Goal: Task Accomplishment & Management: Use online tool/utility

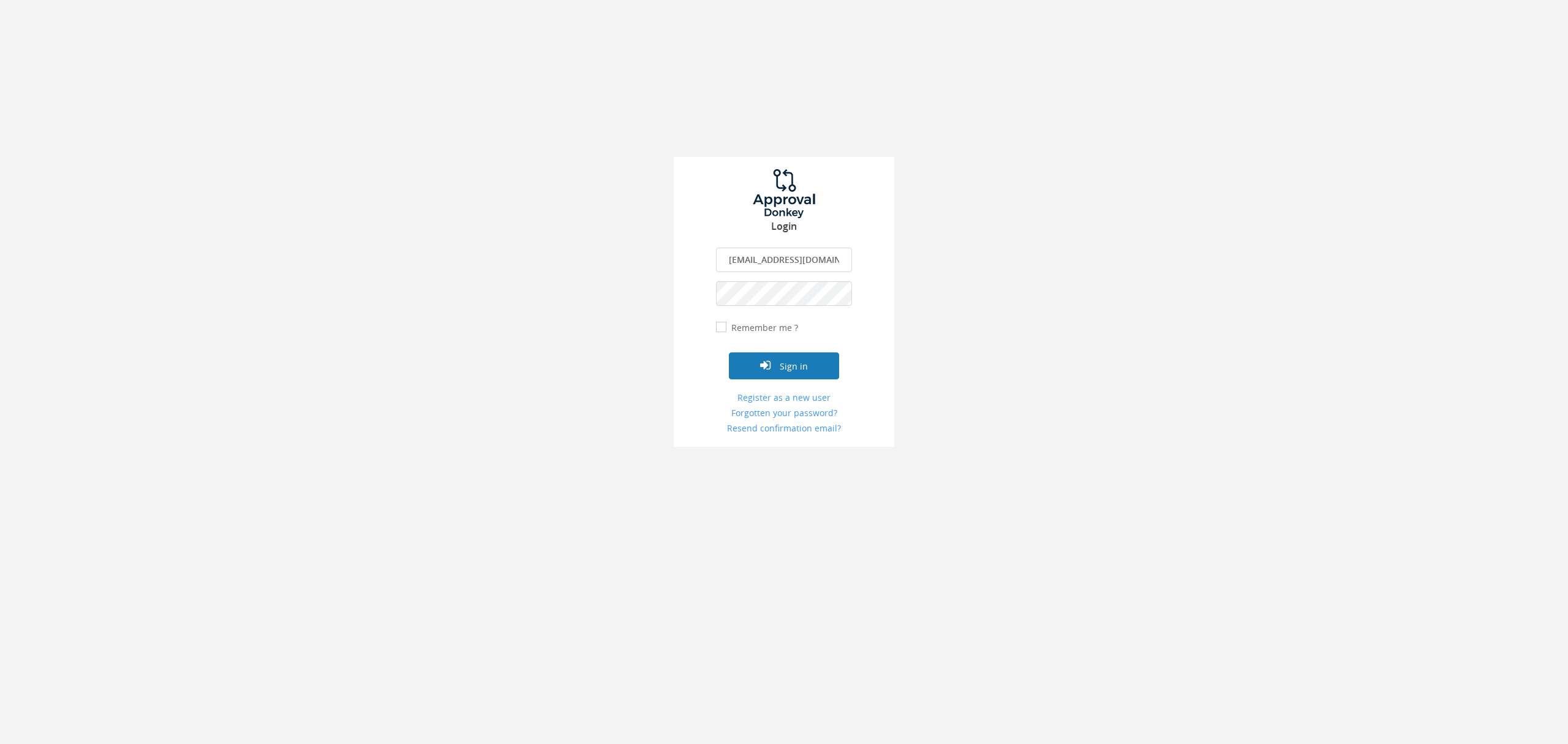
click at [778, 363] on button "Sign in" at bounding box center [784, 365] width 110 height 27
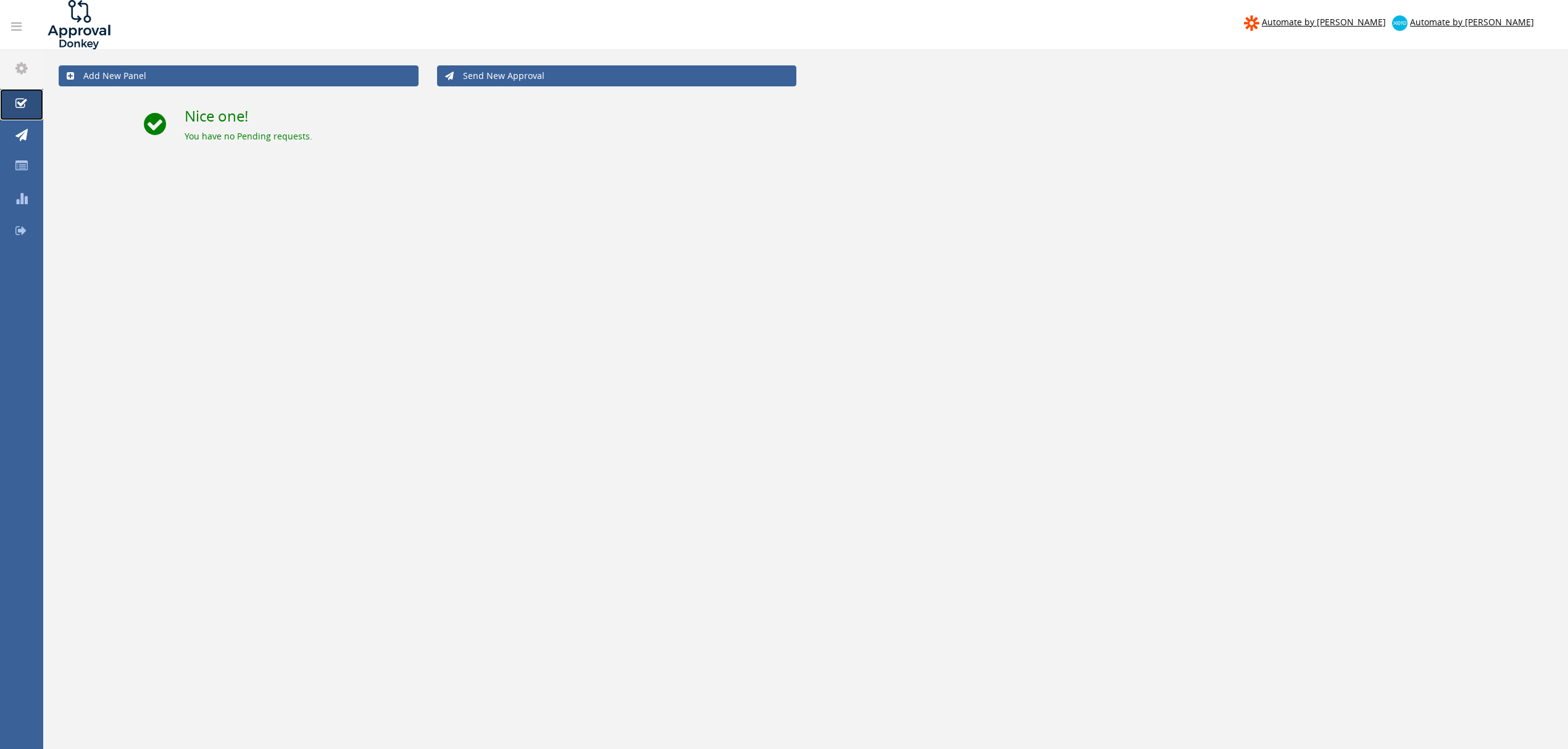
click at [19, 100] on icon at bounding box center [21, 104] width 12 height 12
click at [22, 23] on link at bounding box center [16, 27] width 27 height 24
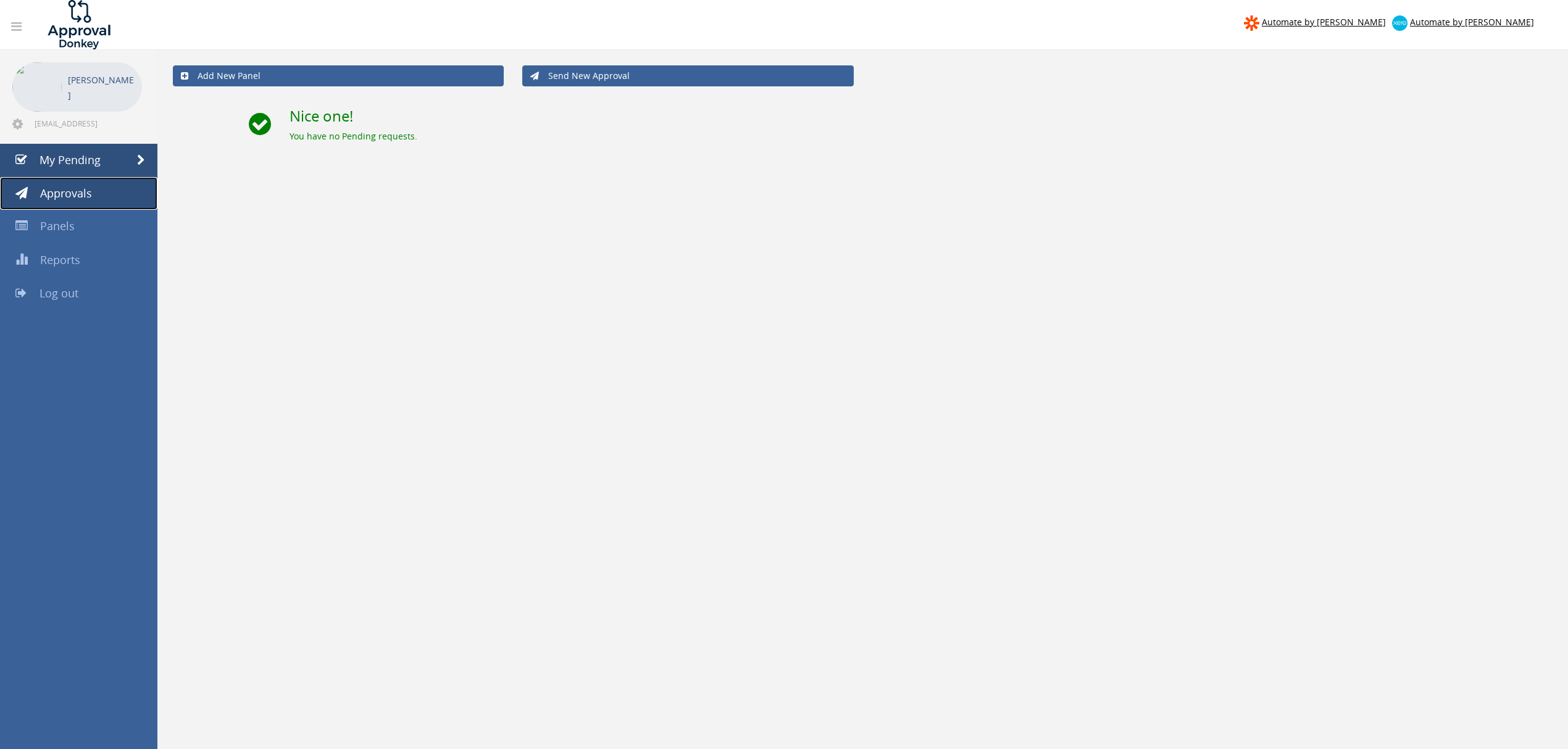
click at [63, 187] on span "Approvals" at bounding box center [66, 193] width 52 height 15
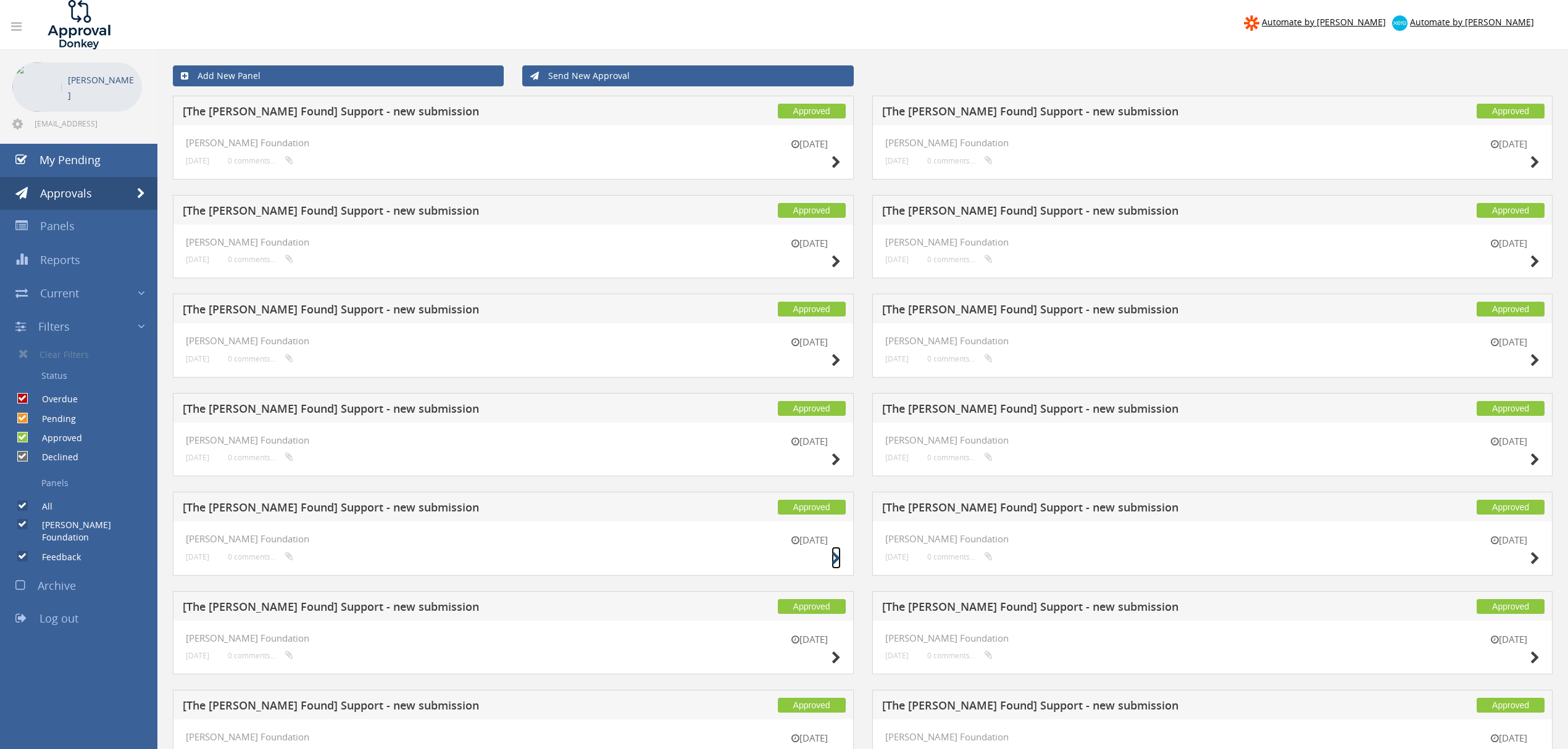
click at [831, 559] on icon at bounding box center [836, 558] width 9 height 13
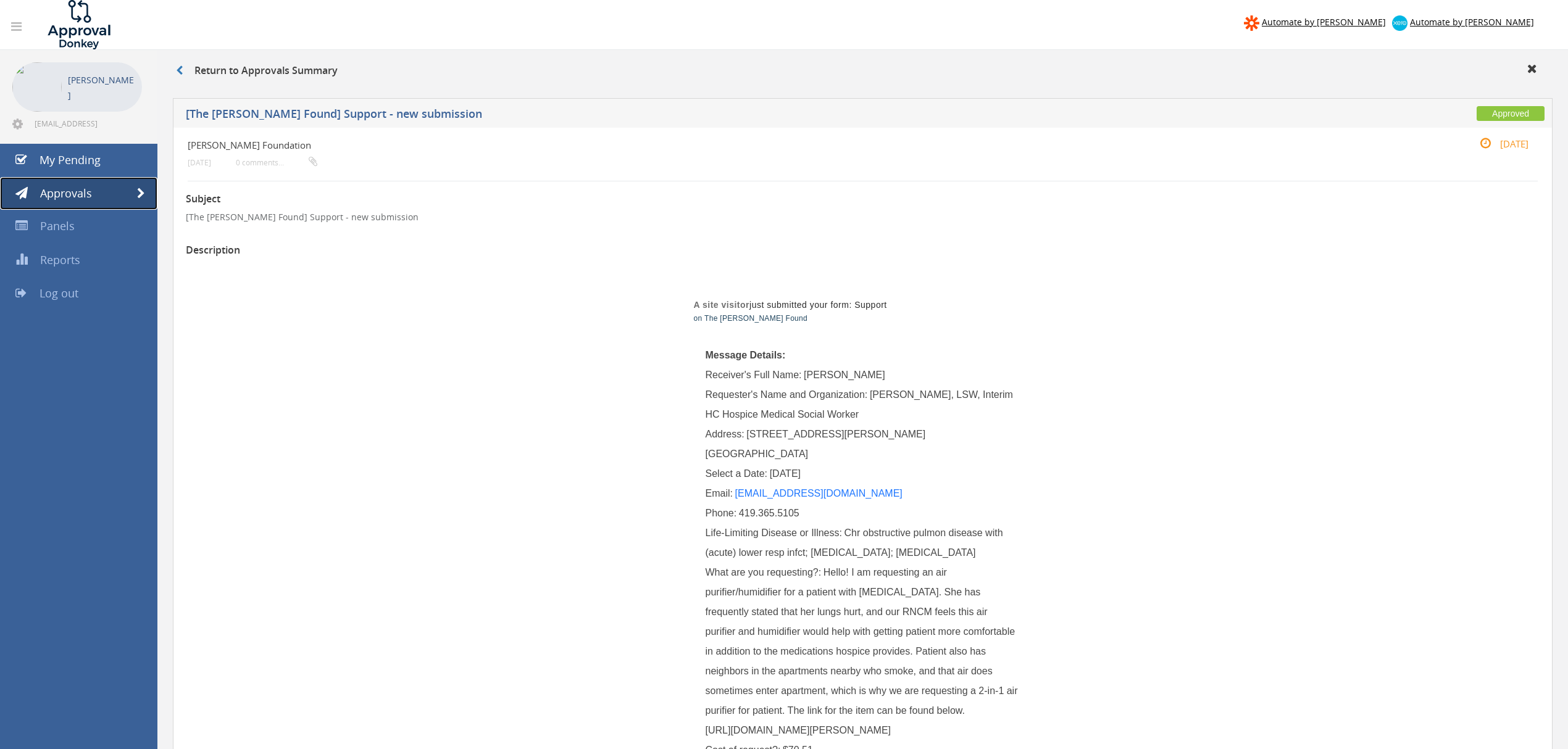
click at [141, 191] on span at bounding box center [141, 194] width 8 height 11
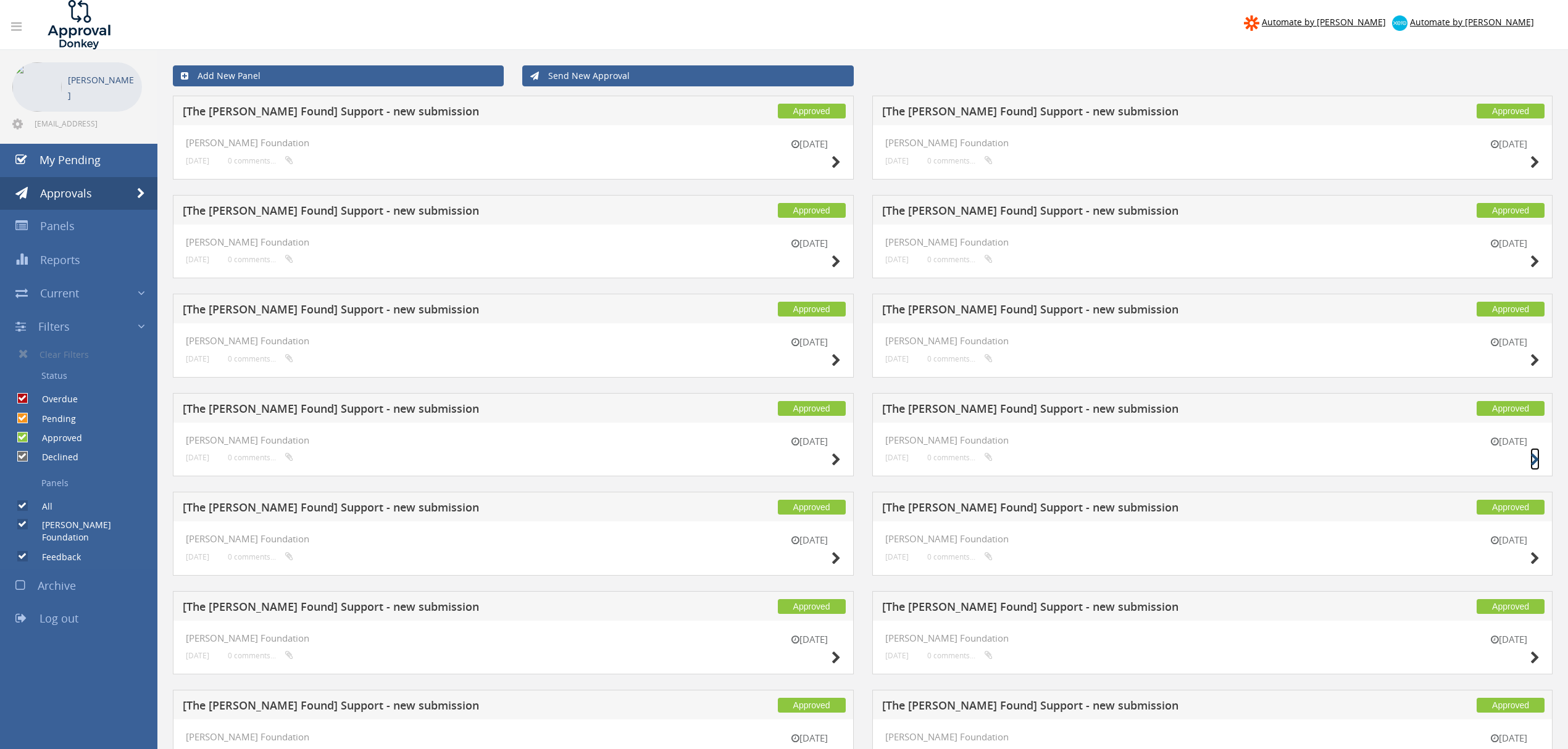
click at [1533, 460] on icon at bounding box center [1534, 460] width 9 height 13
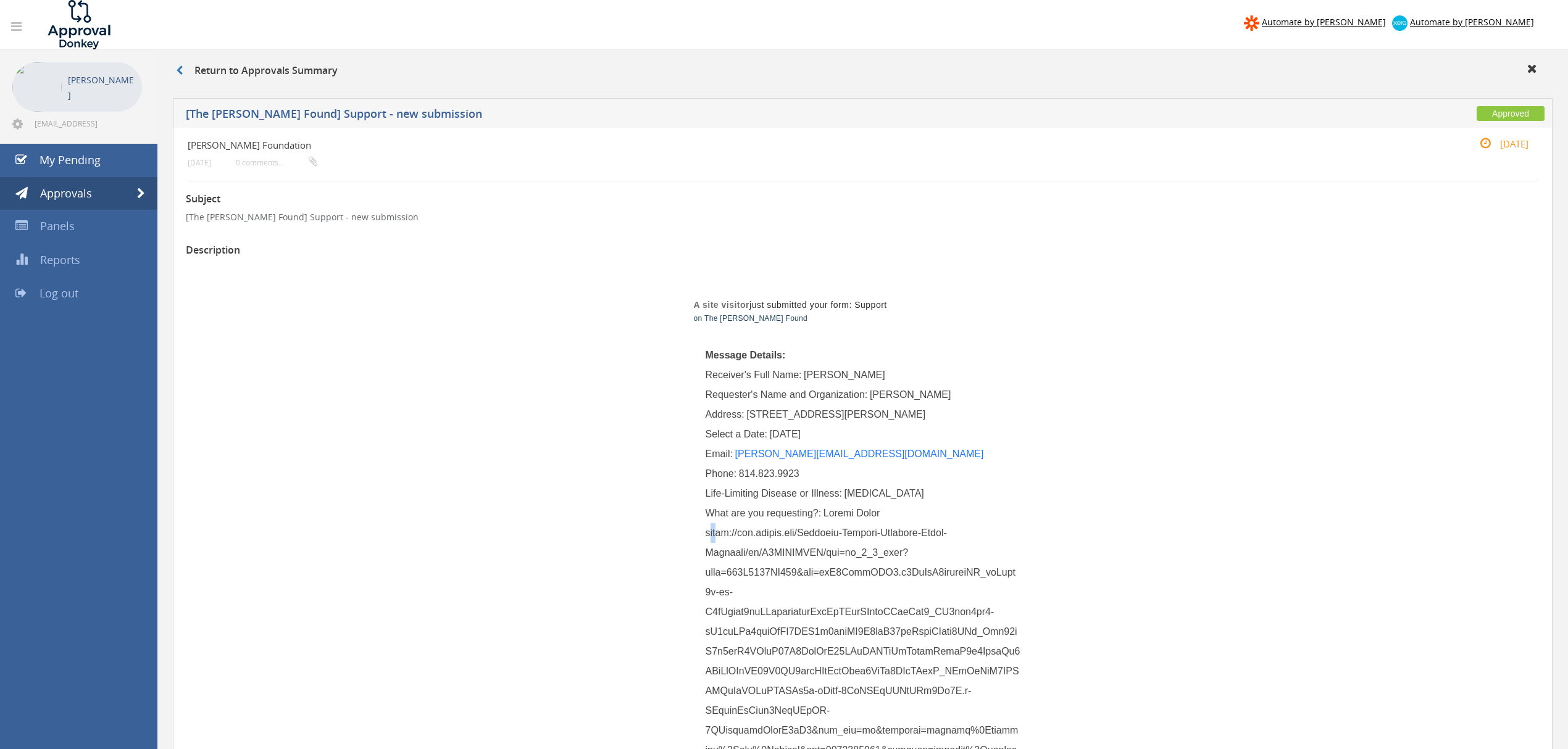
drag, startPoint x: 709, startPoint y: 534, endPoint x: 716, endPoint y: 537, distance: 7.6
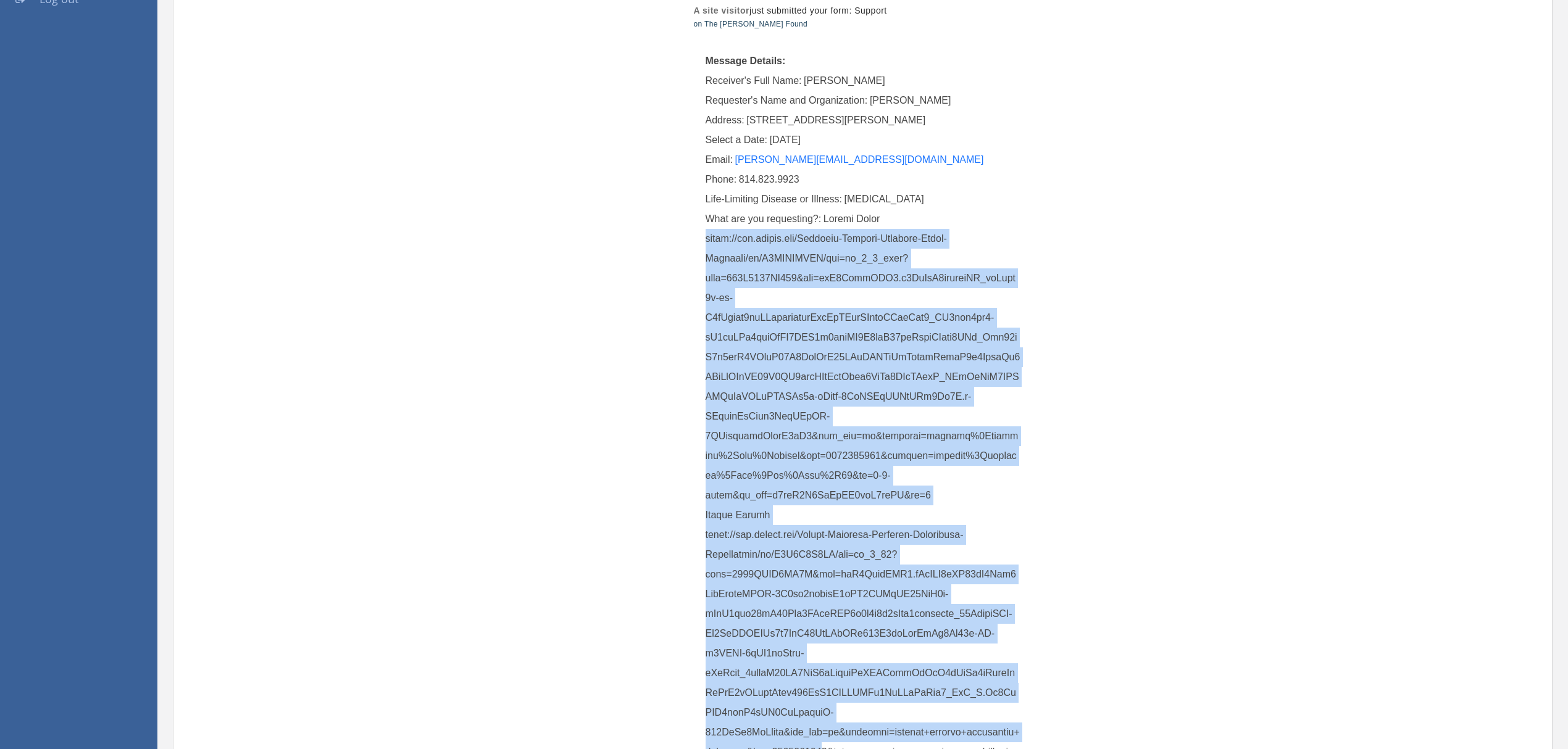
scroll to position [319, 0]
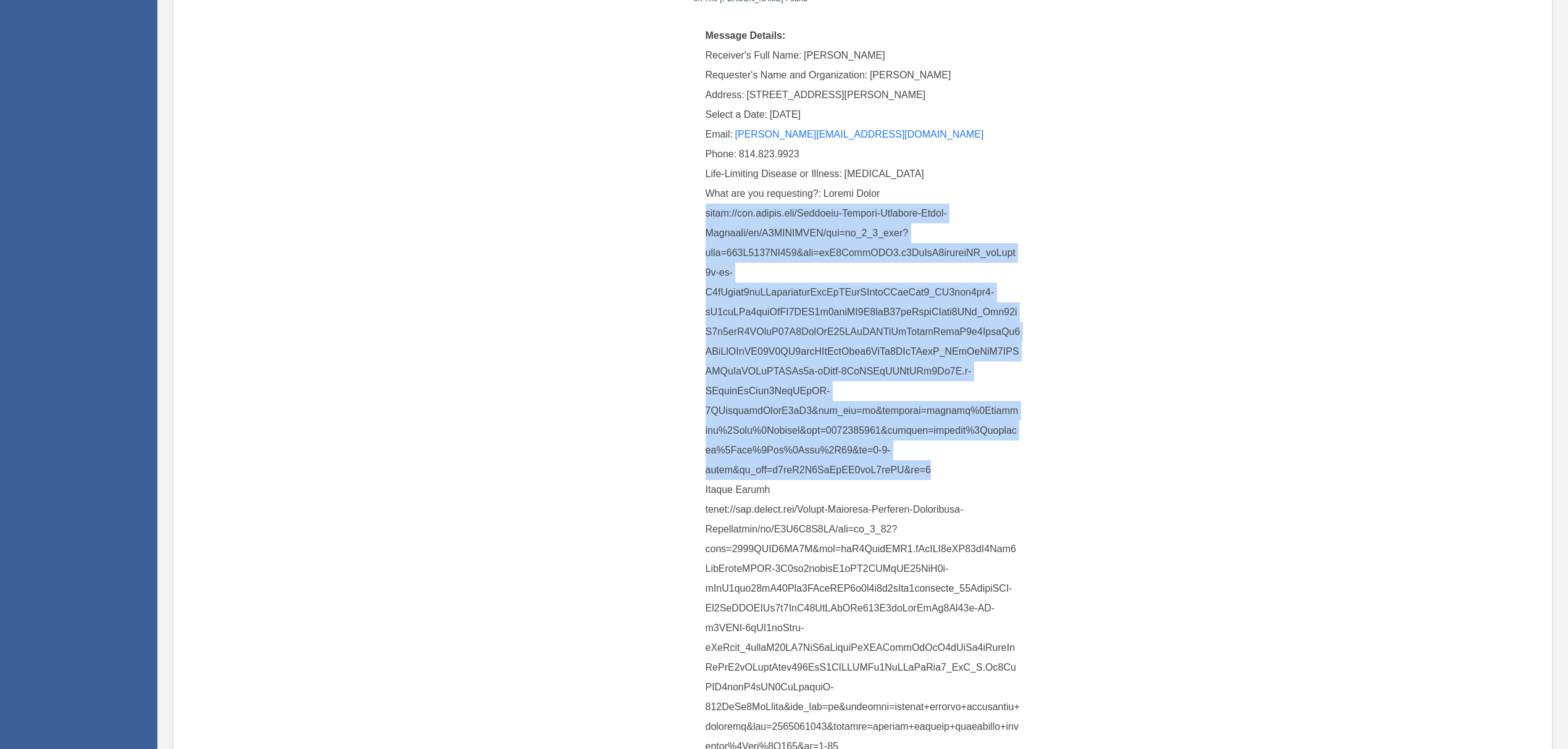
drag, startPoint x: 707, startPoint y: 530, endPoint x: 945, endPoint y: 445, distance: 252.7
click at [945, 445] on div "What are you requesting?:" at bounding box center [863, 469] width 315 height 572
copy span "[URL][DOMAIN_NAME]"
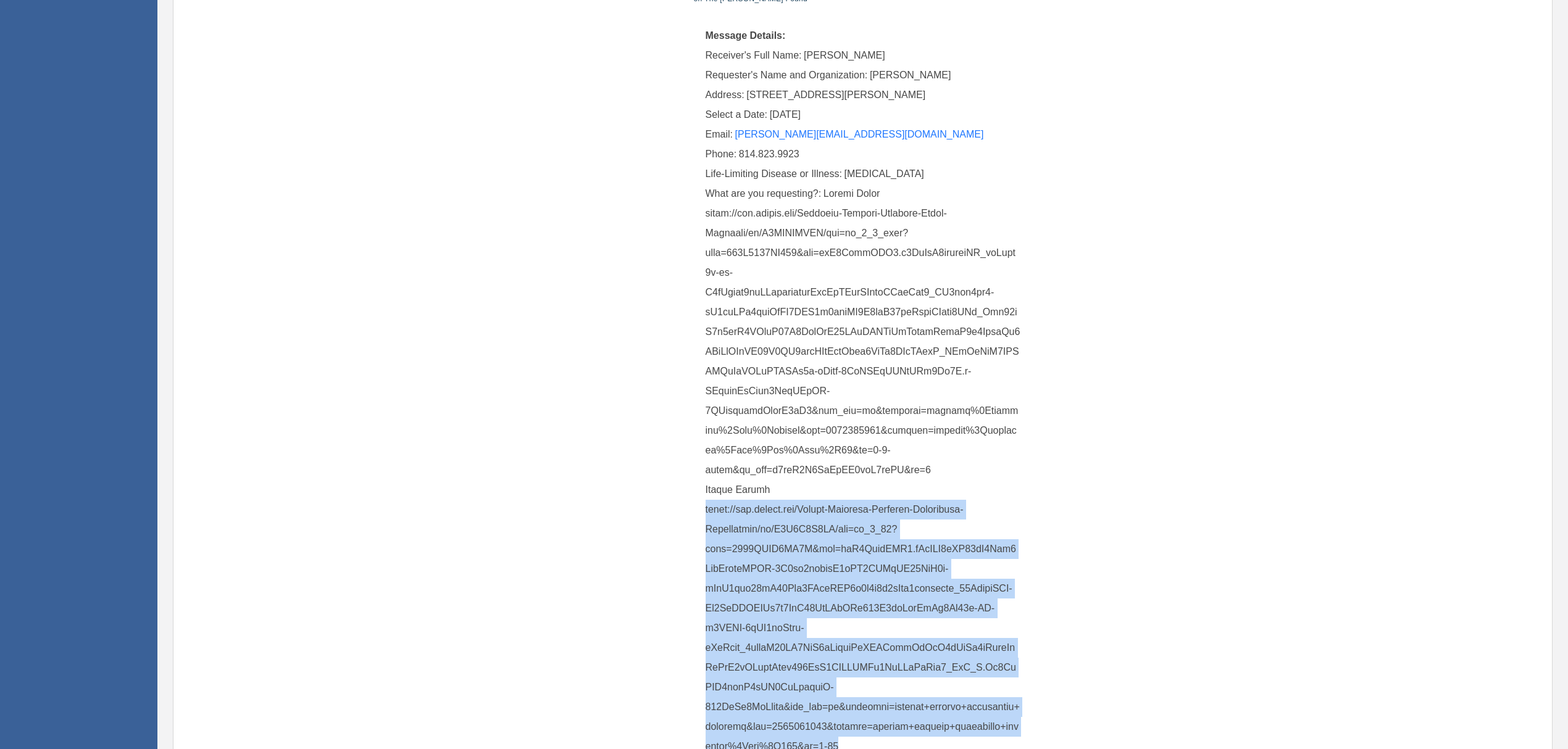
drag, startPoint x: 706, startPoint y: 489, endPoint x: 859, endPoint y: 723, distance: 279.6
click at [859, 723] on div "What are you requesting?:" at bounding box center [863, 469] width 315 height 572
copy span "[URL][DOMAIN_NAME][MEDICAL_DATA][MEDICAL_DATA][MEDICAL_DATA]"
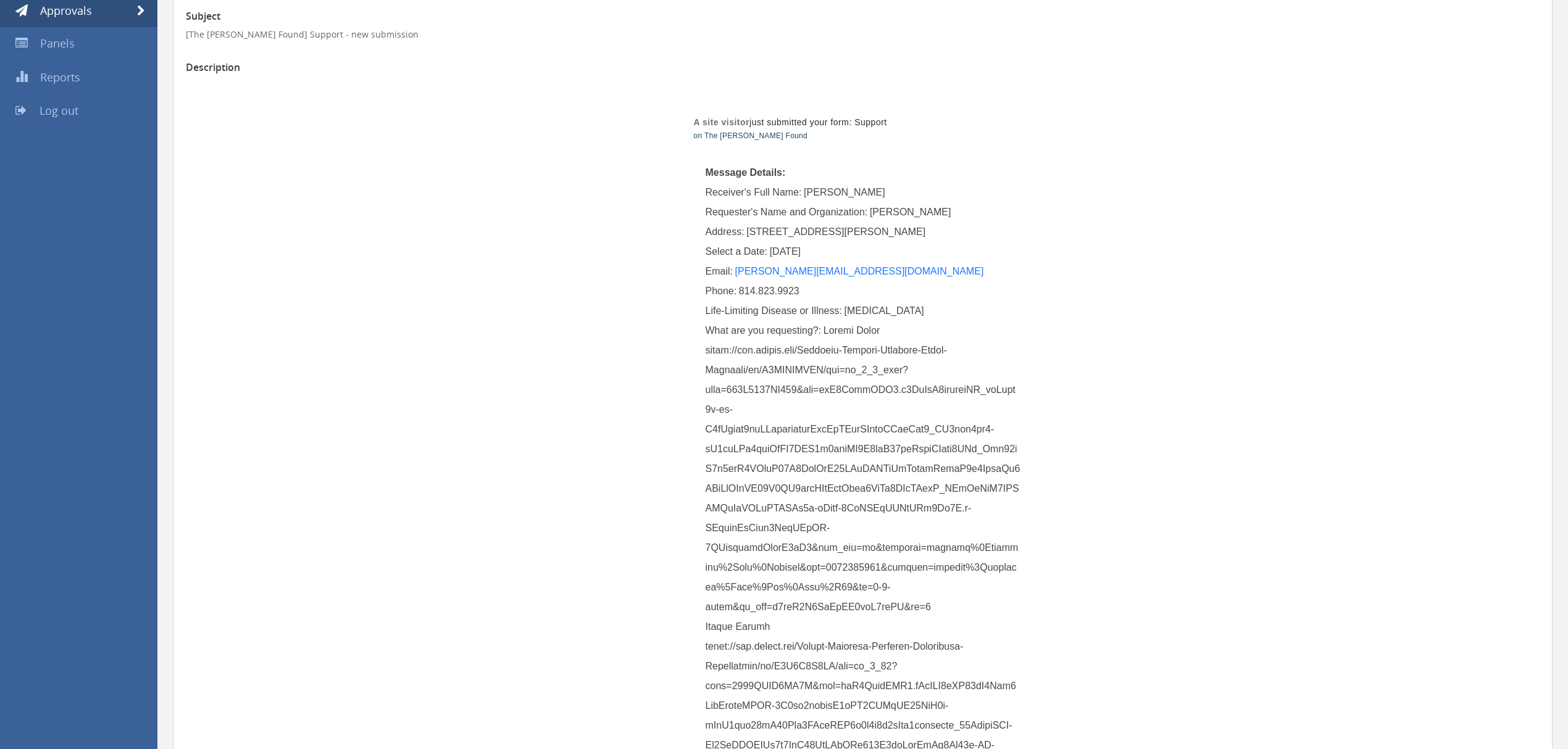
scroll to position [155, 0]
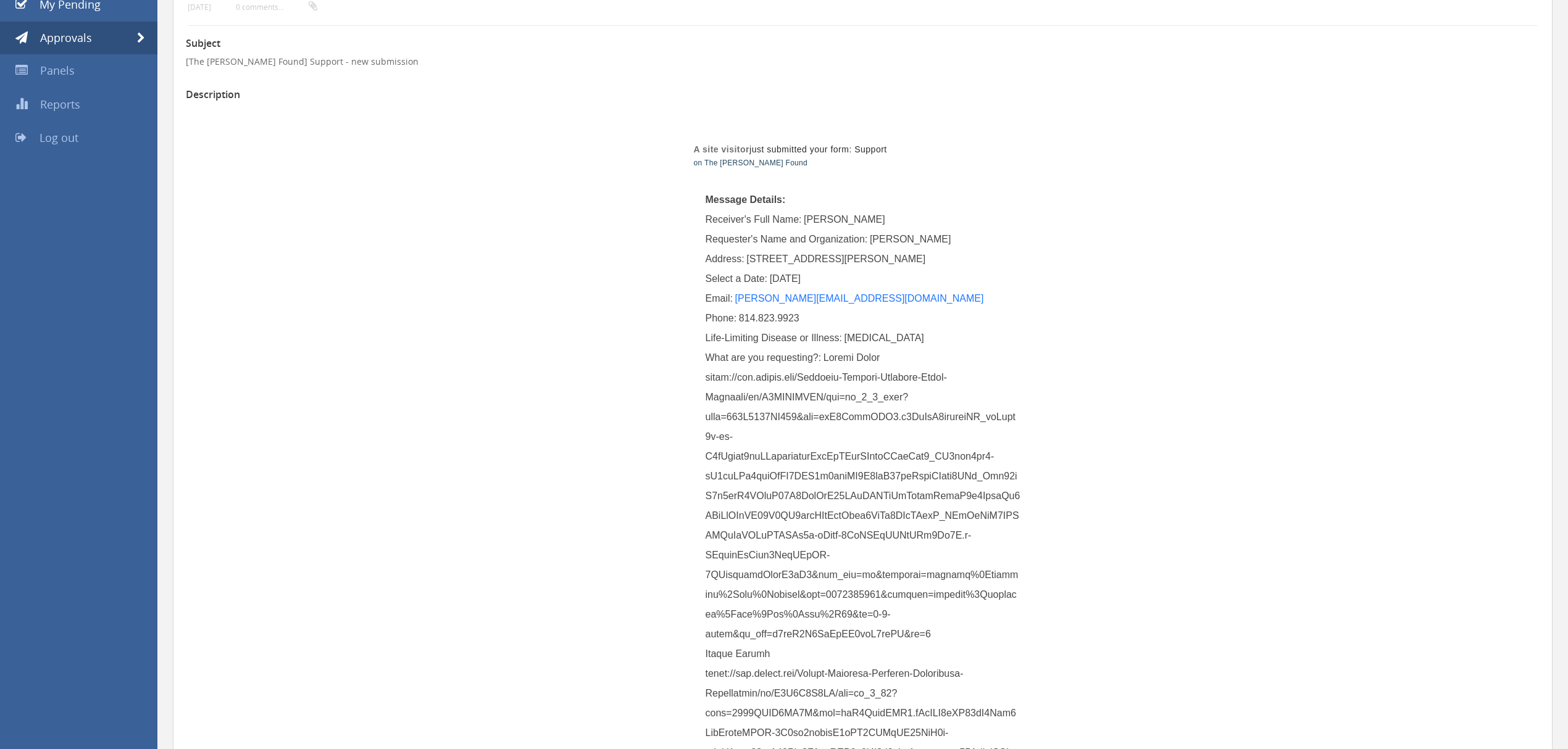
click at [519, 195] on div "A site visitor just submitted your form: Support on The [PERSON_NAME] Found Mes…" at bounding box center [863, 659] width 722 height 1107
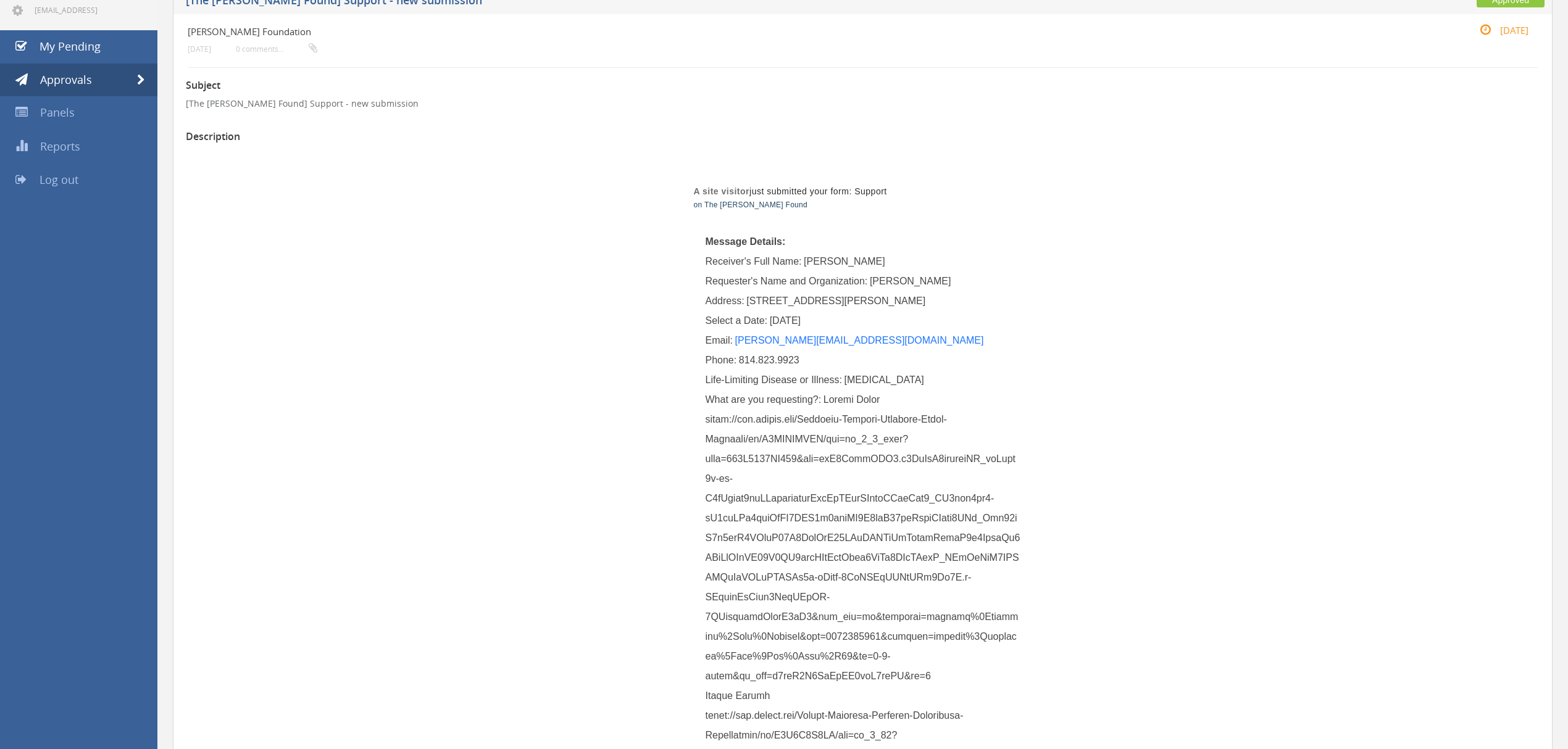
scroll to position [0, 0]
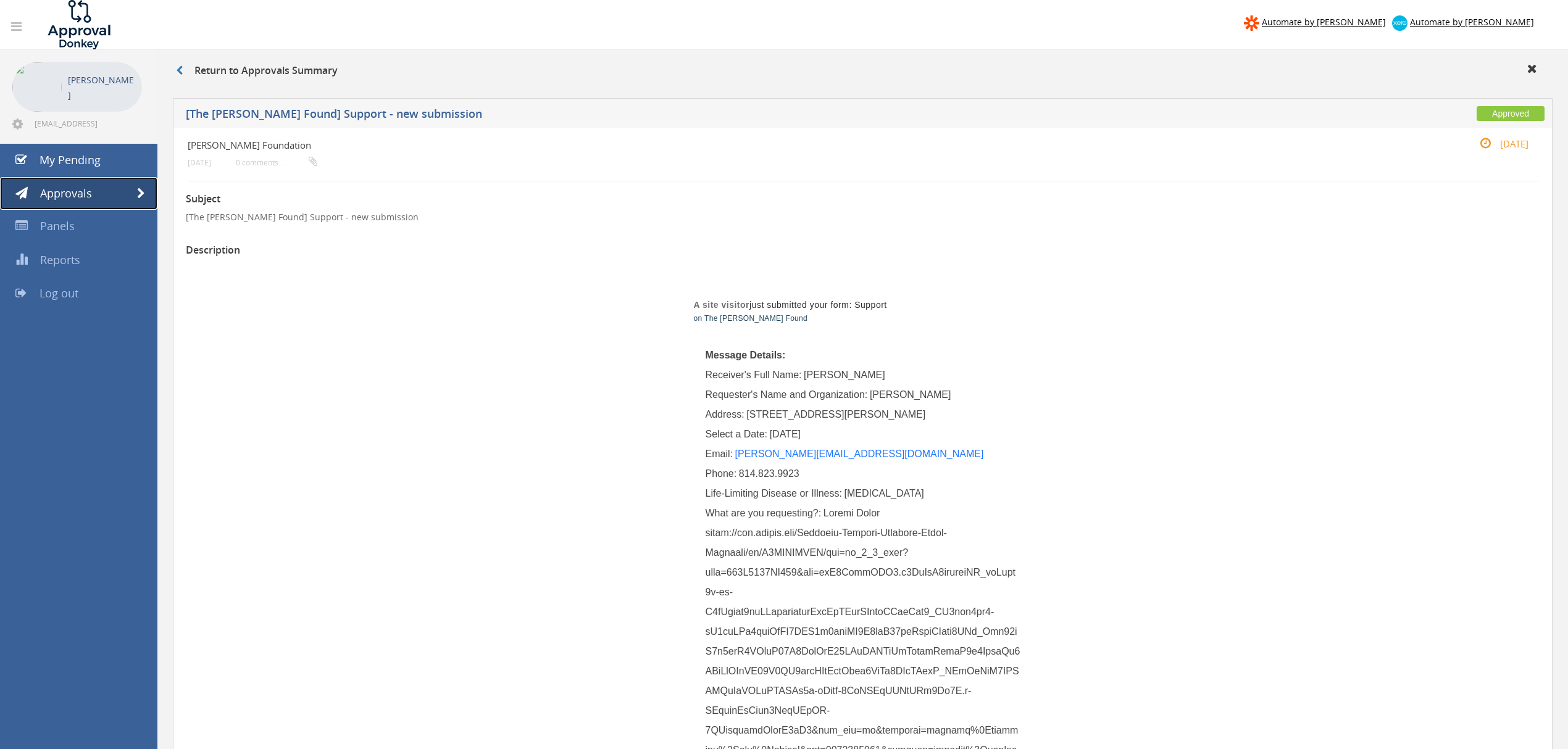
click at [95, 200] on link "Approvals" at bounding box center [78, 194] width 157 height 34
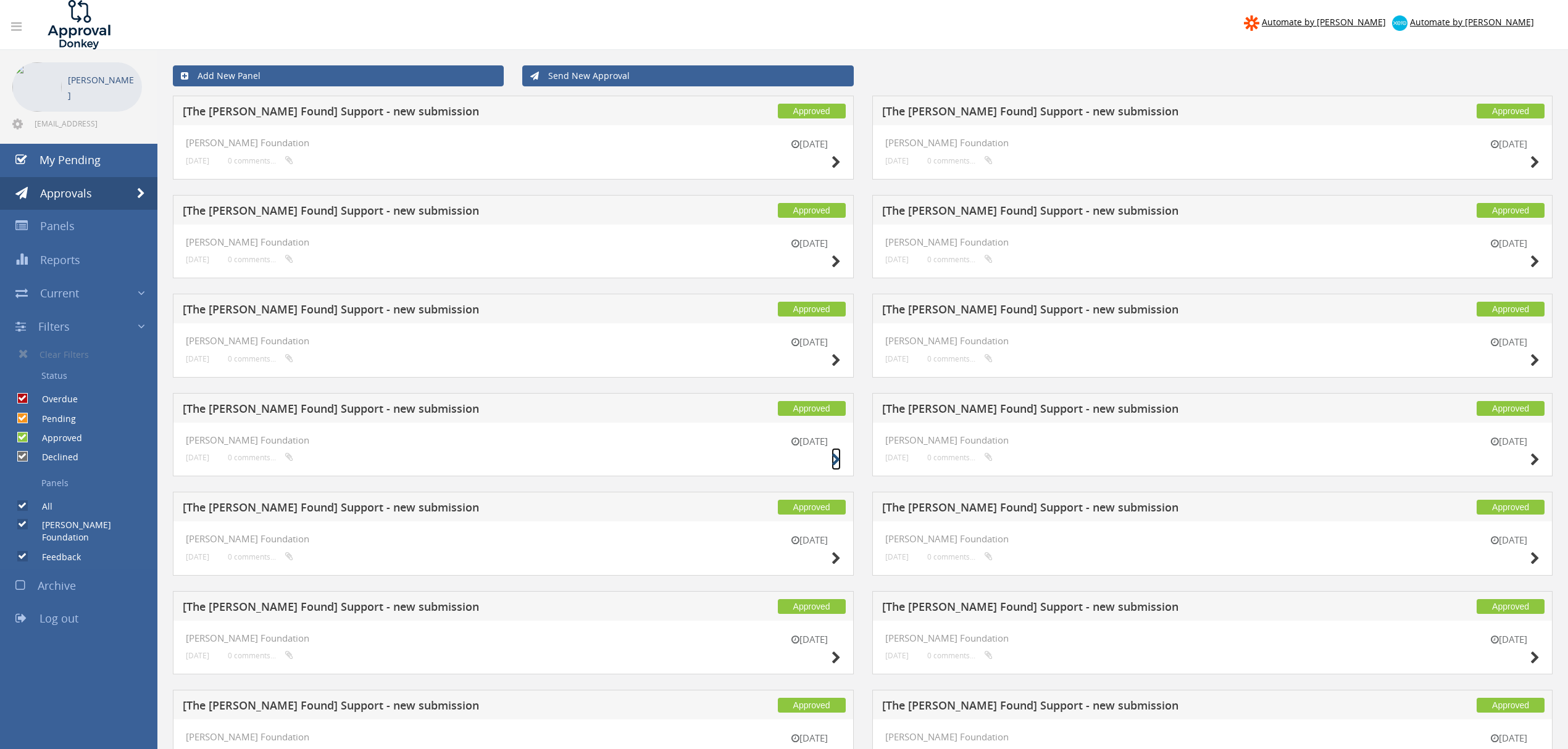
click at [835, 462] on icon at bounding box center [836, 460] width 9 height 13
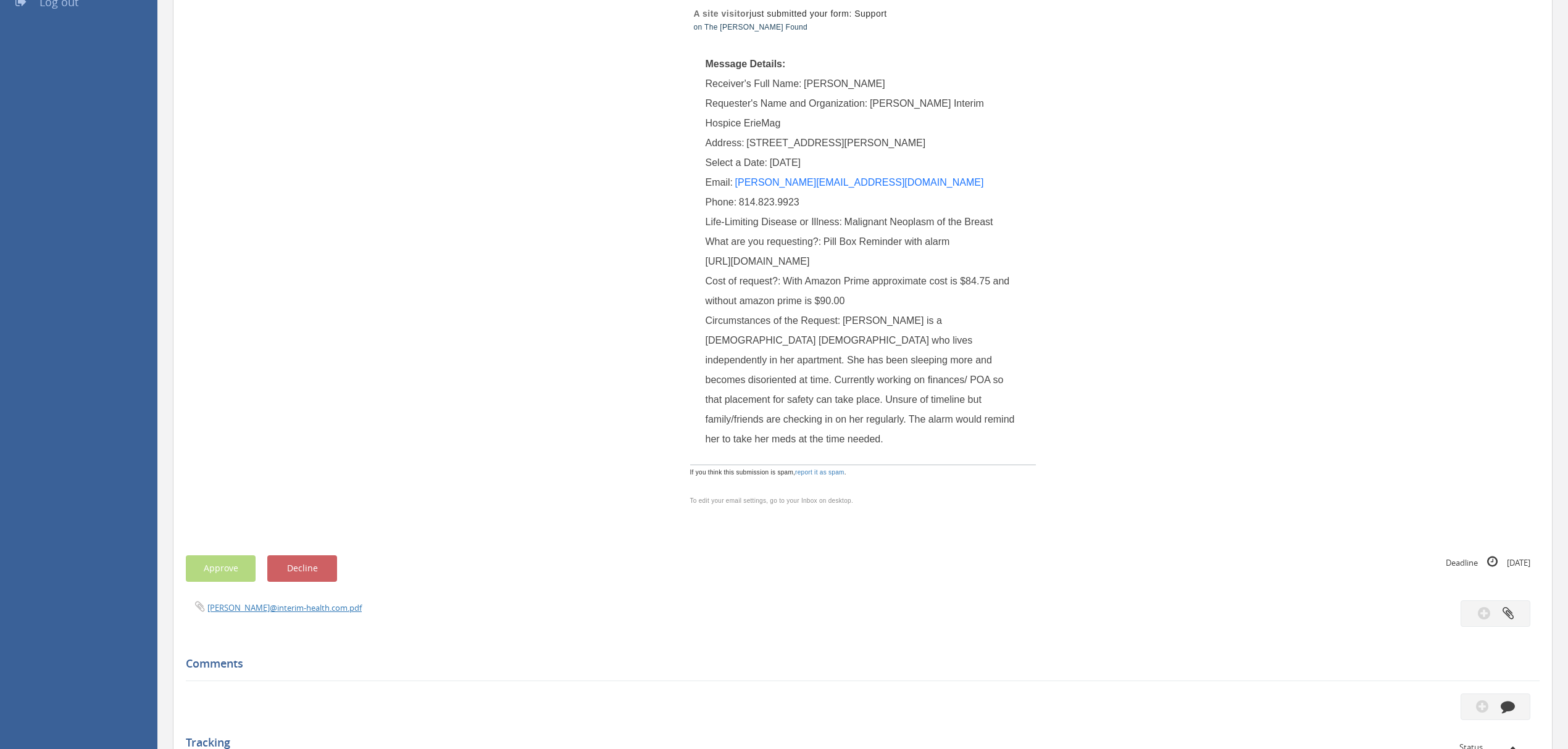
scroll to position [329, 0]
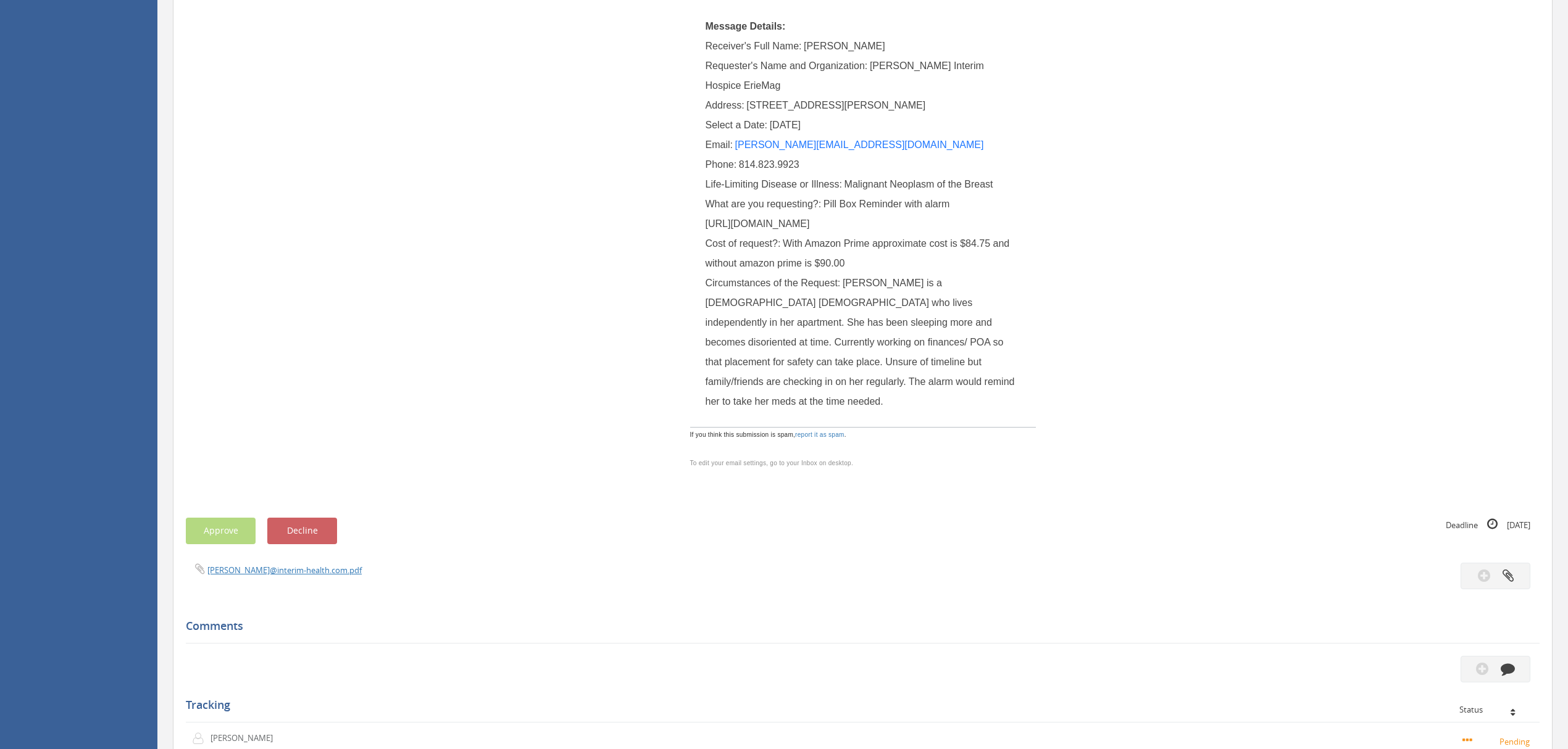
drag, startPoint x: 704, startPoint y: 223, endPoint x: 751, endPoint y: 499, distance: 280.0
click at [751, 234] on div "What are you requesting?: Pill Box Reminder with alarm [URL][DOMAIN_NAME]" at bounding box center [863, 214] width 315 height 40
copy span "[URL][DOMAIN_NAME]"
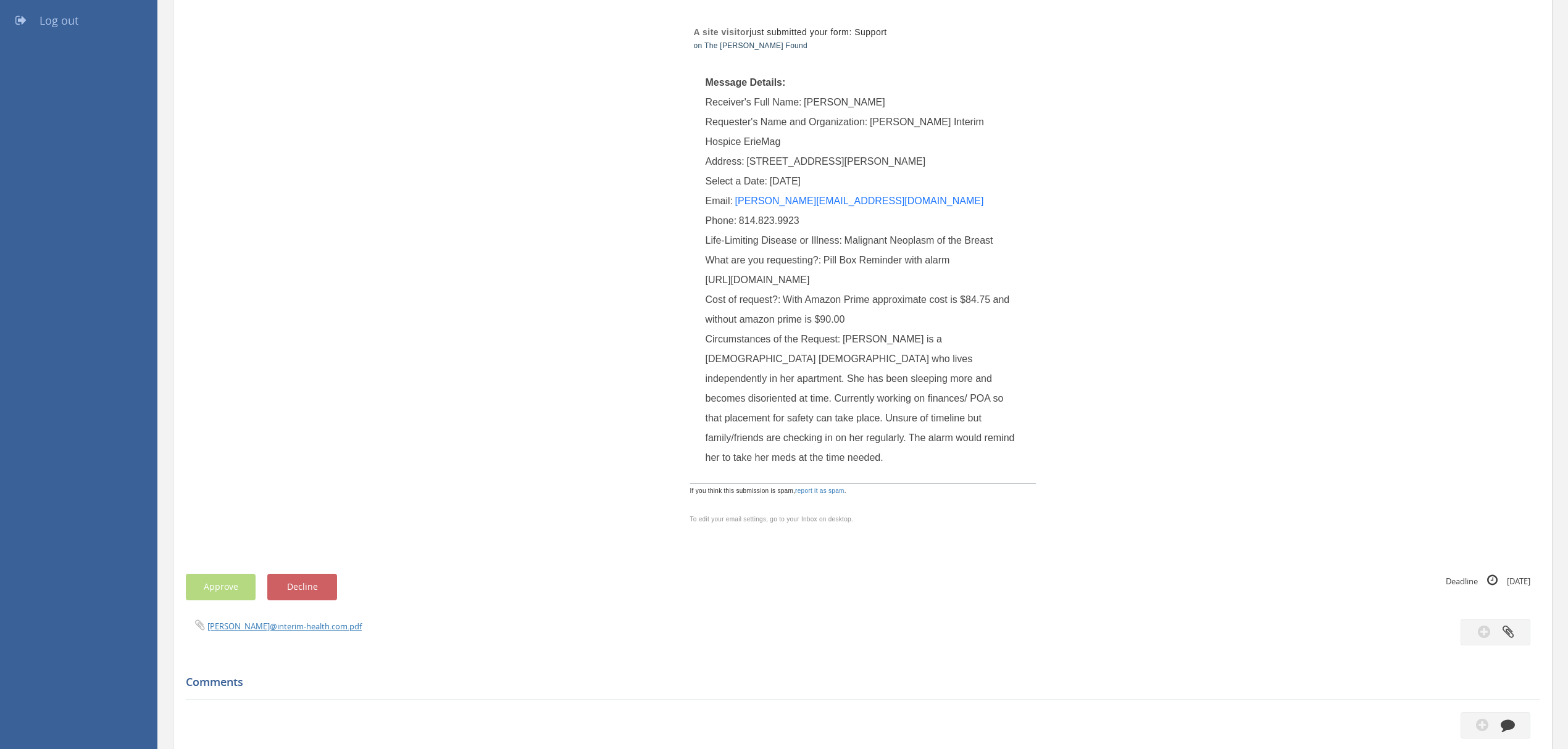
scroll to position [247, 0]
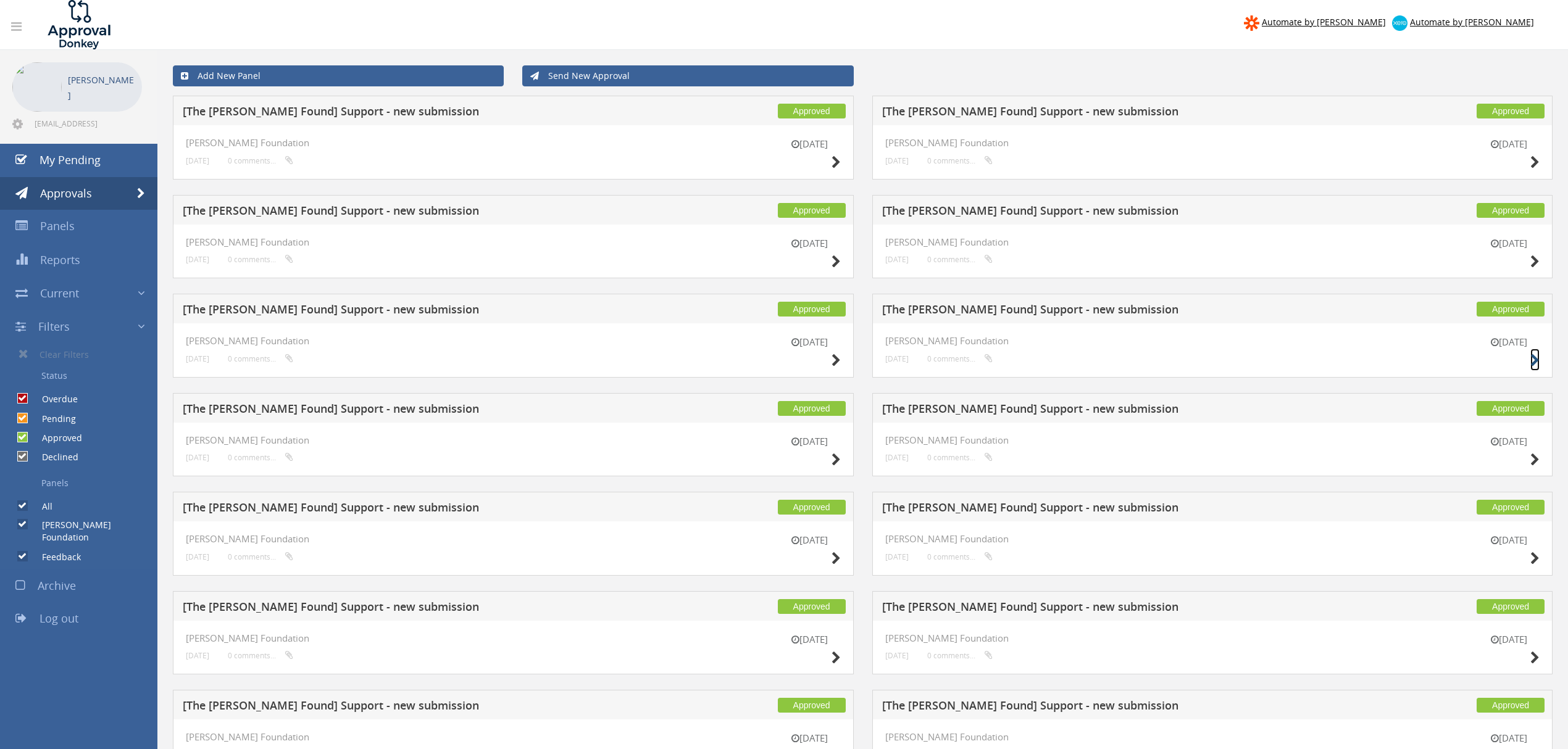
click at [1534, 356] on icon at bounding box center [1534, 360] width 9 height 13
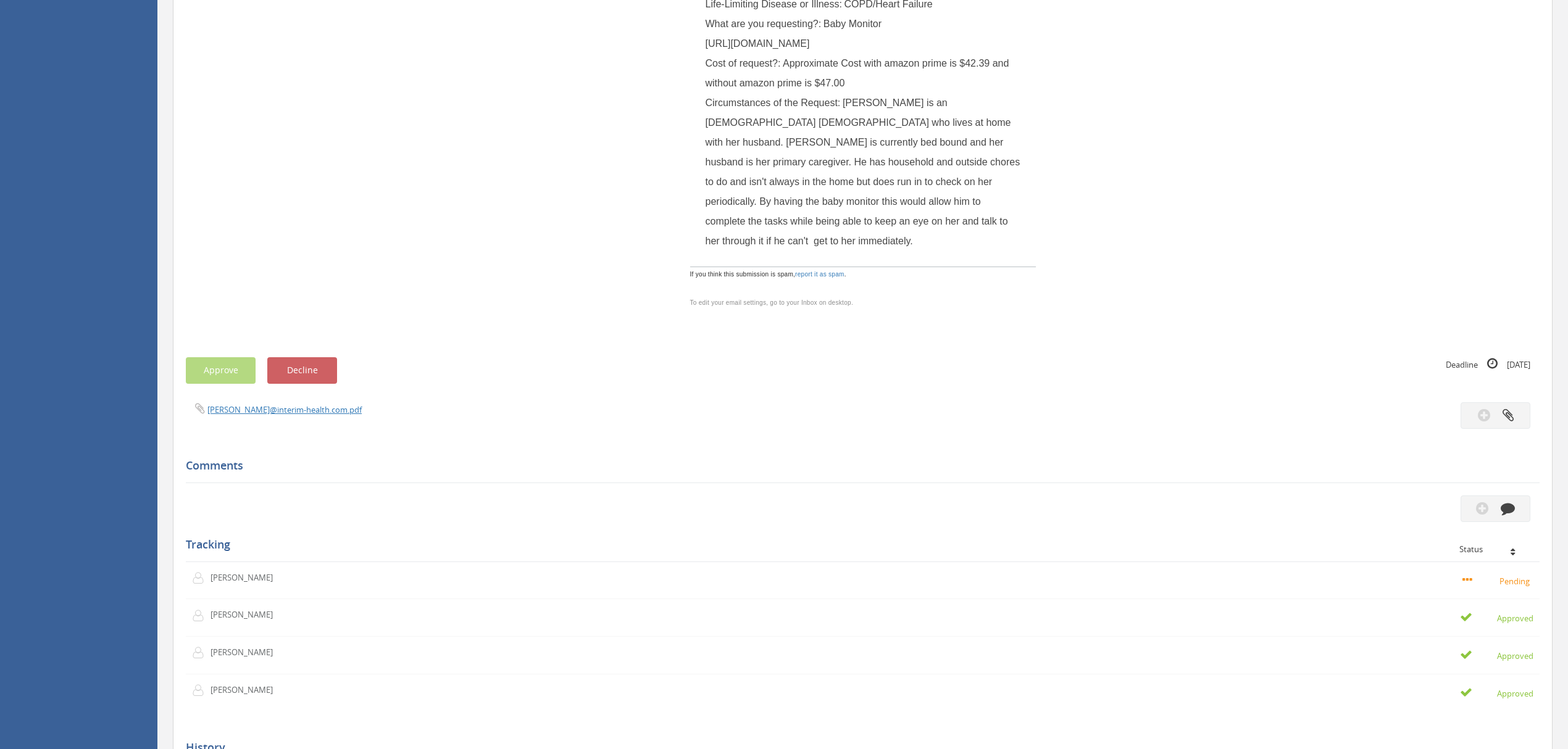
scroll to position [329, 0]
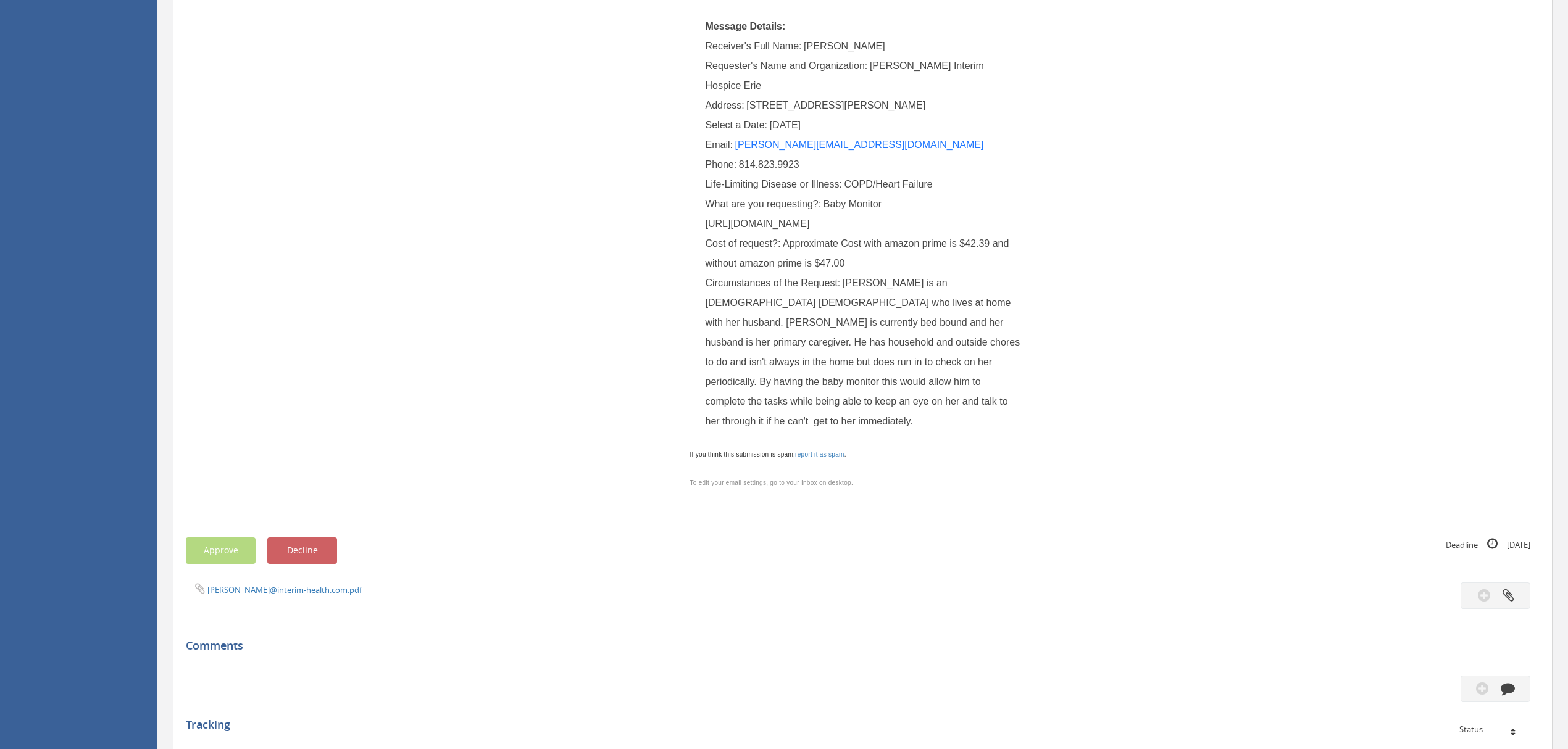
drag, startPoint x: 707, startPoint y: 222, endPoint x: 1013, endPoint y: 440, distance: 375.7
click at [882, 229] on span "Baby Monitor [URL][DOMAIN_NAME]" at bounding box center [794, 213] width 177 height 30
copy span "https://[DOMAIN_NAME]/VTech-VM819-Monitor-Temperature-Lullabies/dp/B08V8RWP3W/r…"
click at [805, 234] on div "What are you requesting?: Baby Monitor [URL][DOMAIN_NAME]" at bounding box center [863, 214] width 315 height 40
drag, startPoint x: 790, startPoint y: 462, endPoint x: 706, endPoint y: 225, distance: 251.4
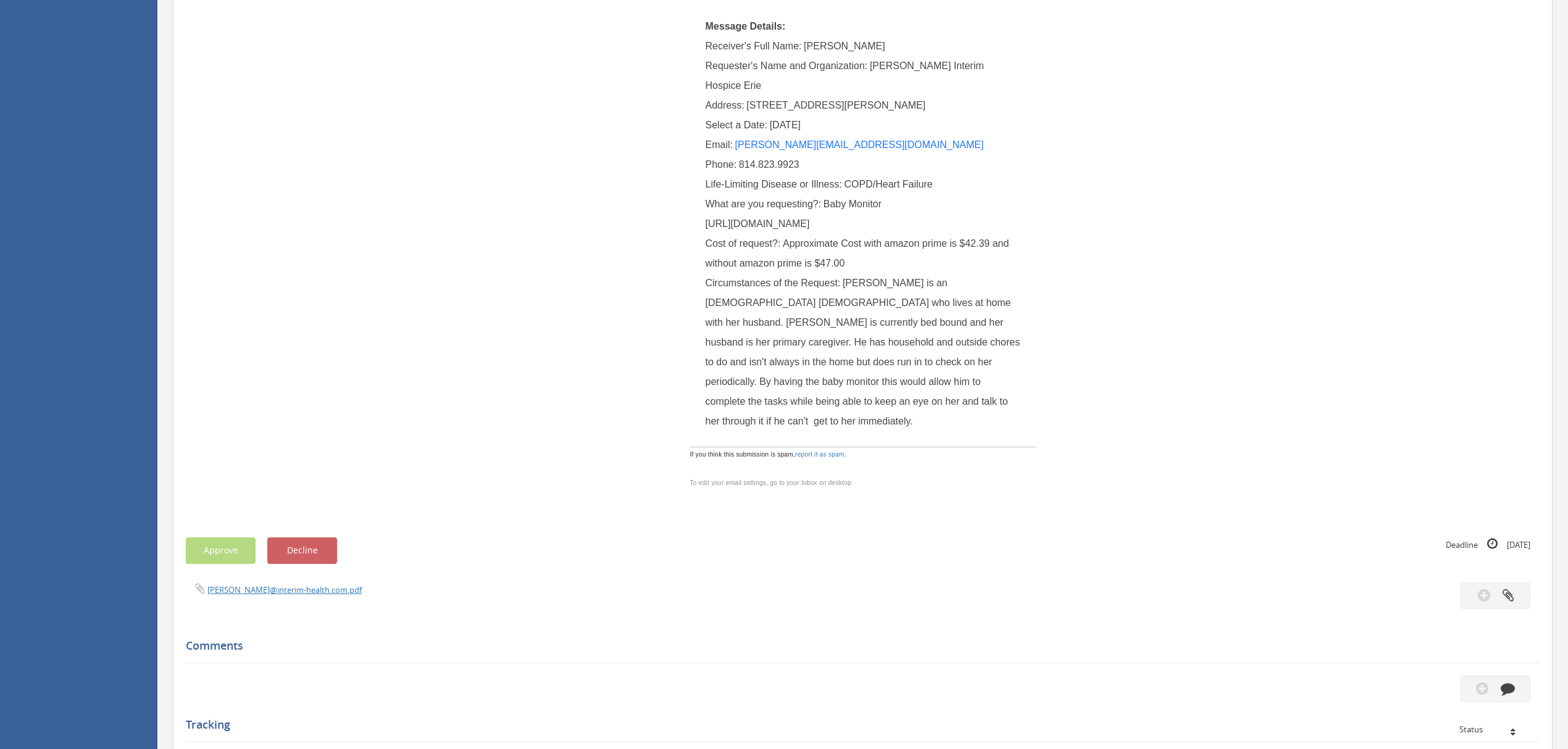
click at [706, 225] on div "What are you requesting?: Baby Monitor [URL][DOMAIN_NAME]" at bounding box center [863, 214] width 315 height 40
copy span "[URL][DOMAIN_NAME]"
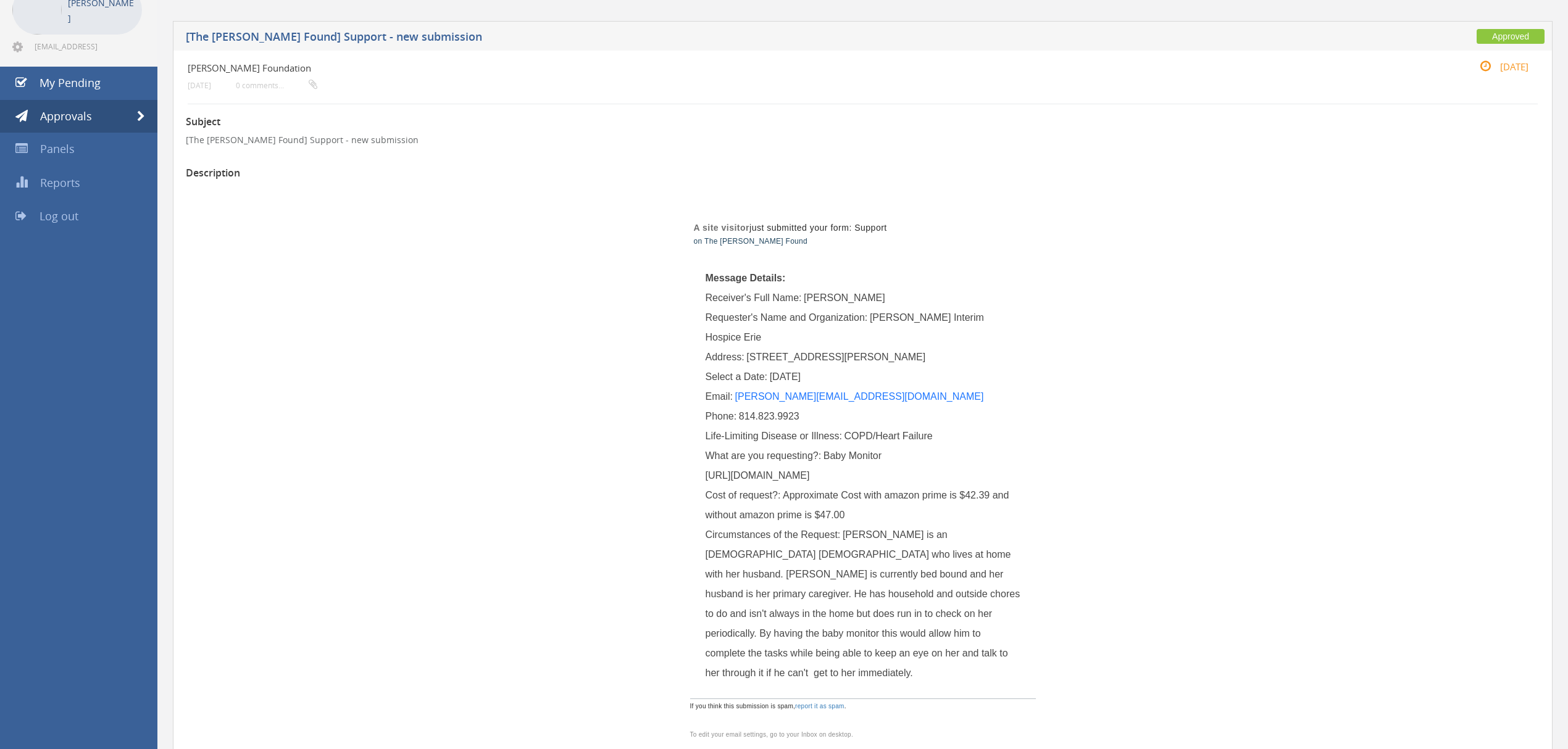
scroll to position [0, 0]
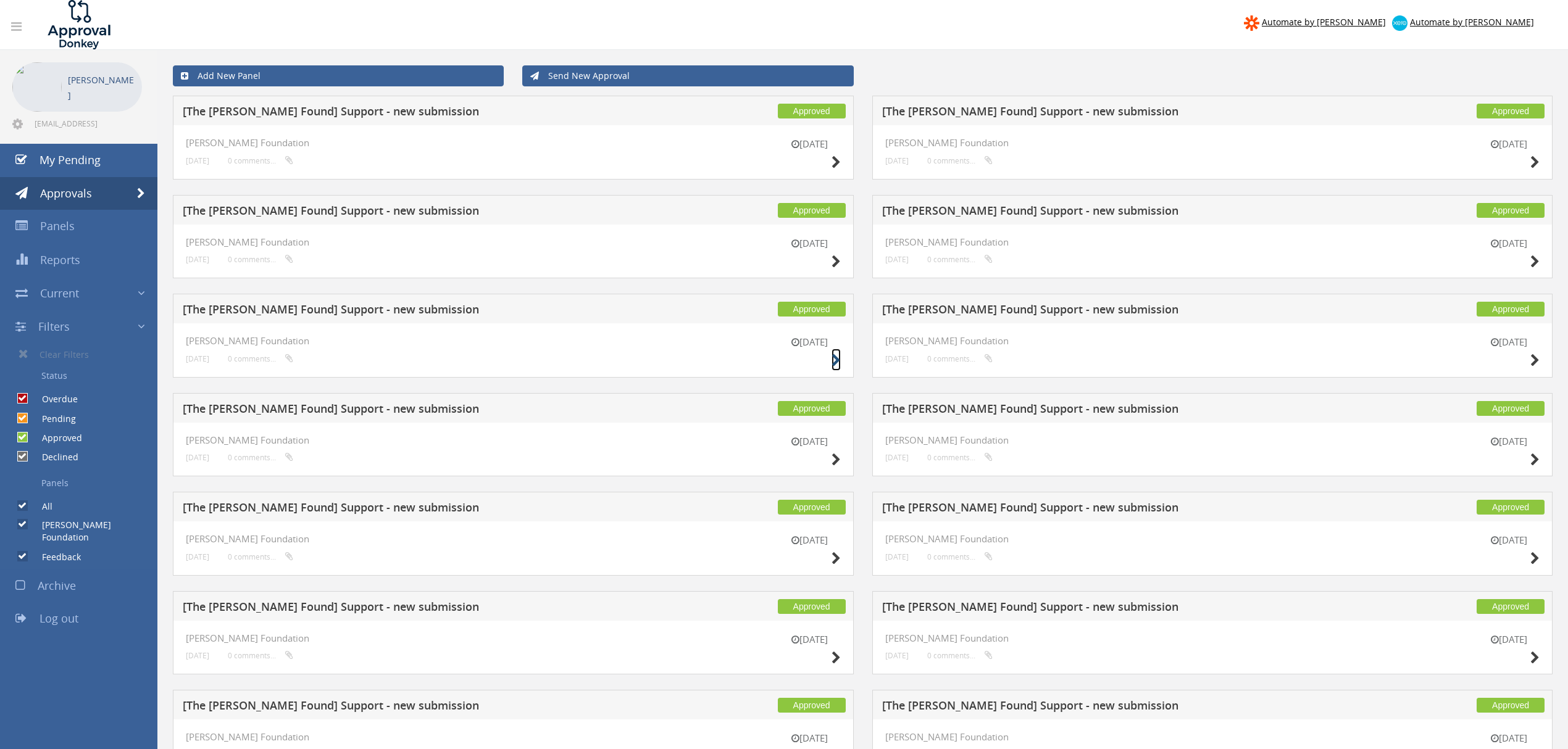
click at [836, 361] on icon at bounding box center [836, 360] width 9 height 13
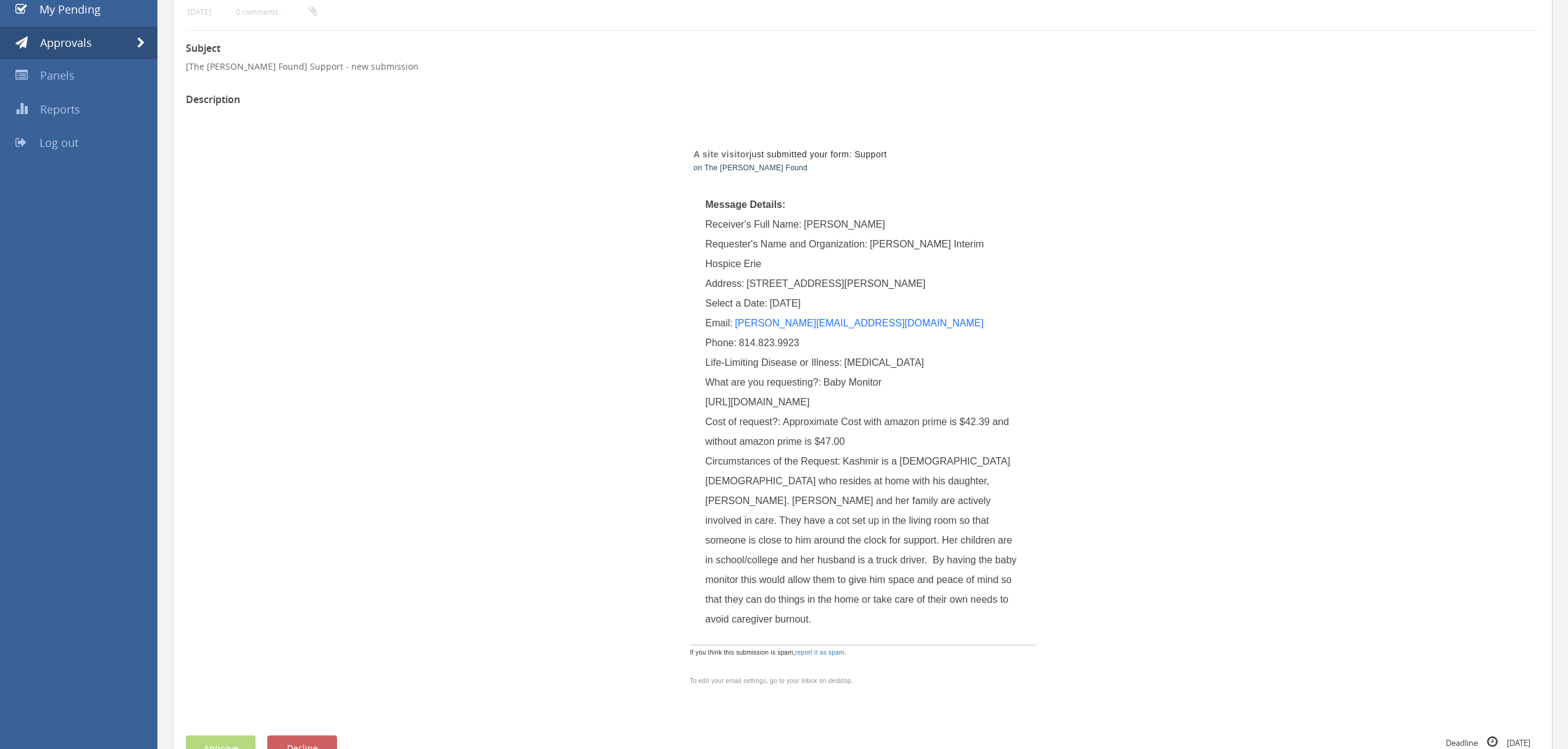
scroll to position [164, 0]
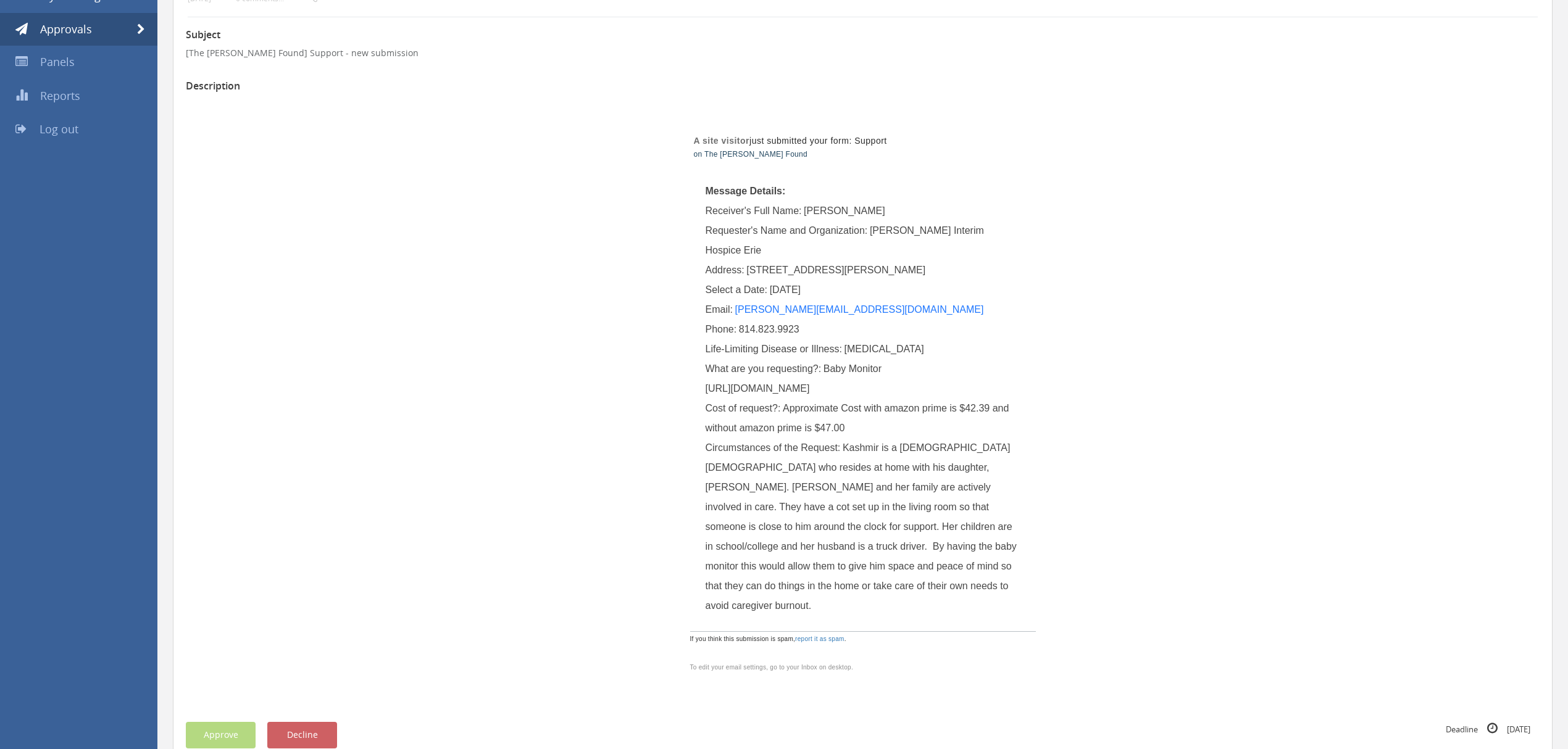
drag, startPoint x: 707, startPoint y: 388, endPoint x: 785, endPoint y: 588, distance: 214.7
click at [795, 398] on div "What are you requesting?: Baby Monitor [URL][DOMAIN_NAME]" at bounding box center [863, 379] width 315 height 40
copy span "[URL][DOMAIN_NAME]"
click at [142, 28] on span at bounding box center [141, 30] width 8 height 11
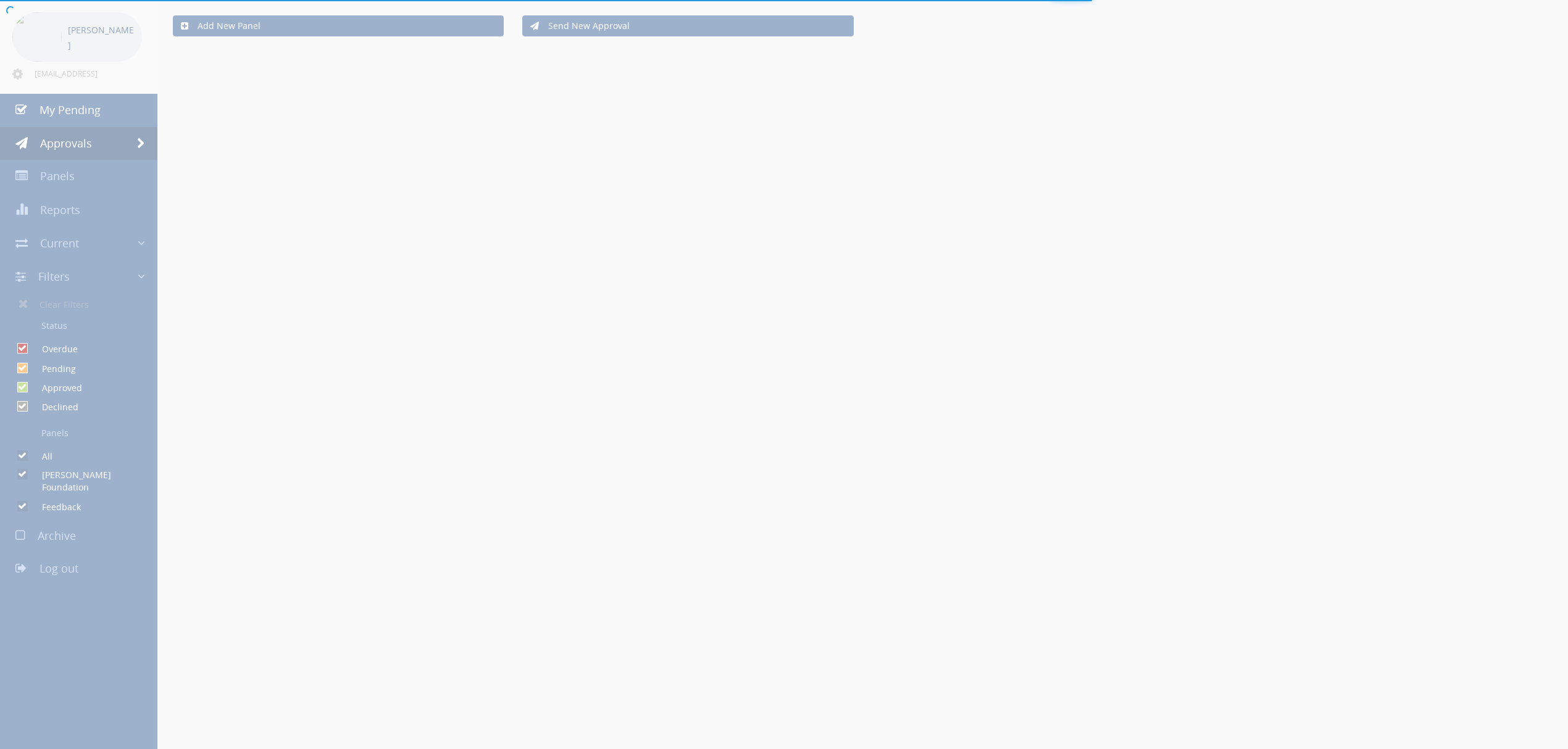
scroll to position [164, 0]
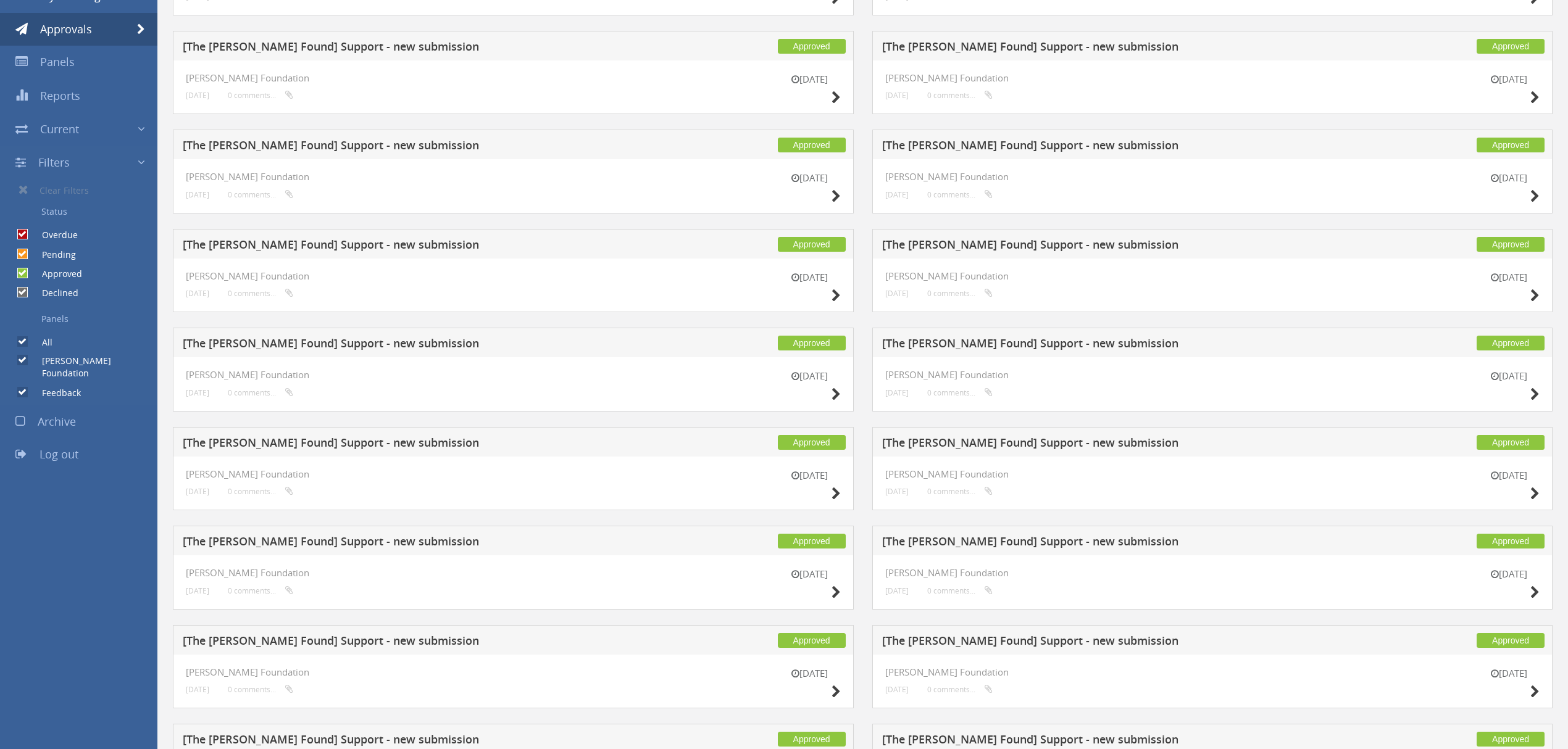
click at [1528, 97] on div "[DATE]" at bounding box center [1508, 90] width 62 height 35
click at [1537, 97] on icon at bounding box center [1534, 98] width 9 height 13
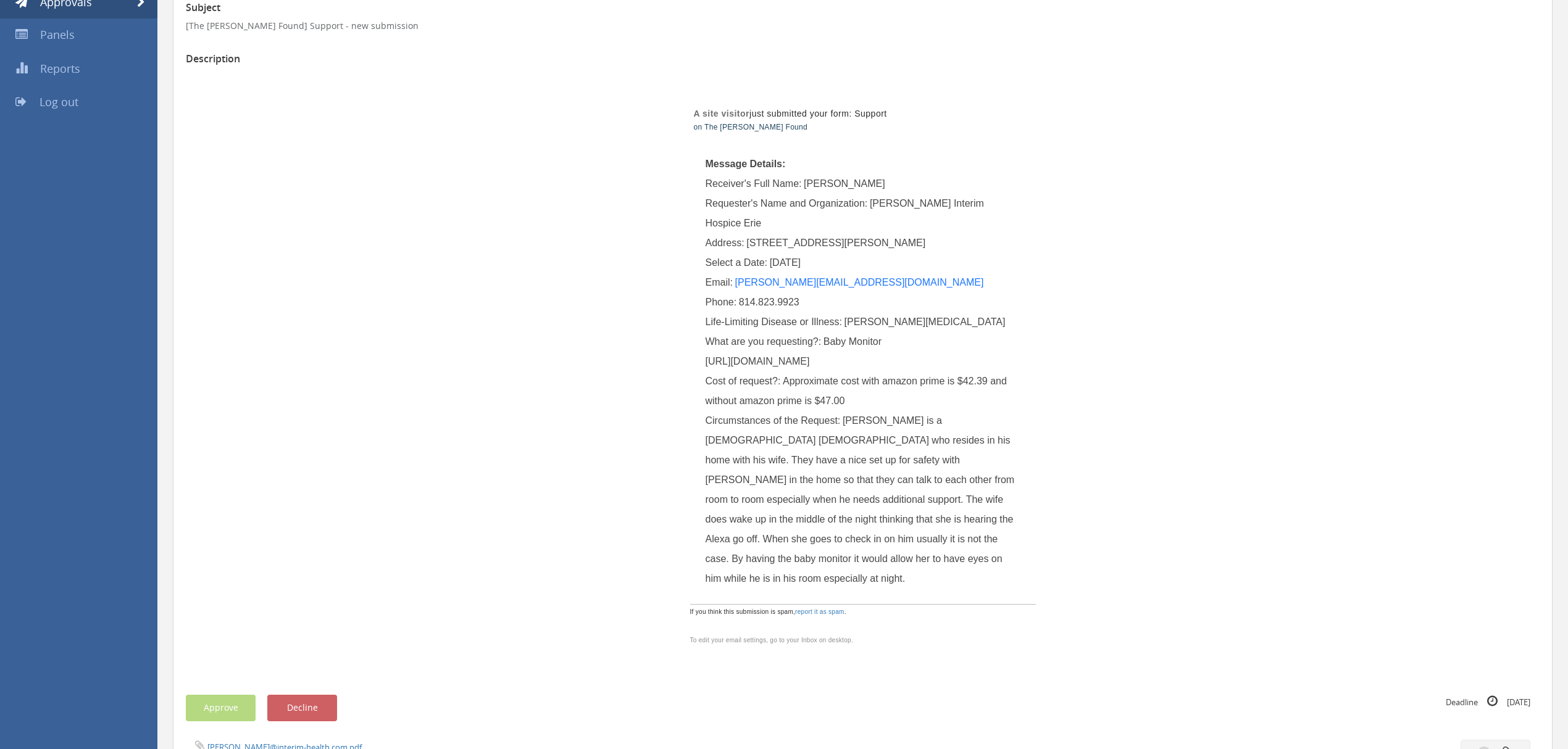
scroll to position [119, 0]
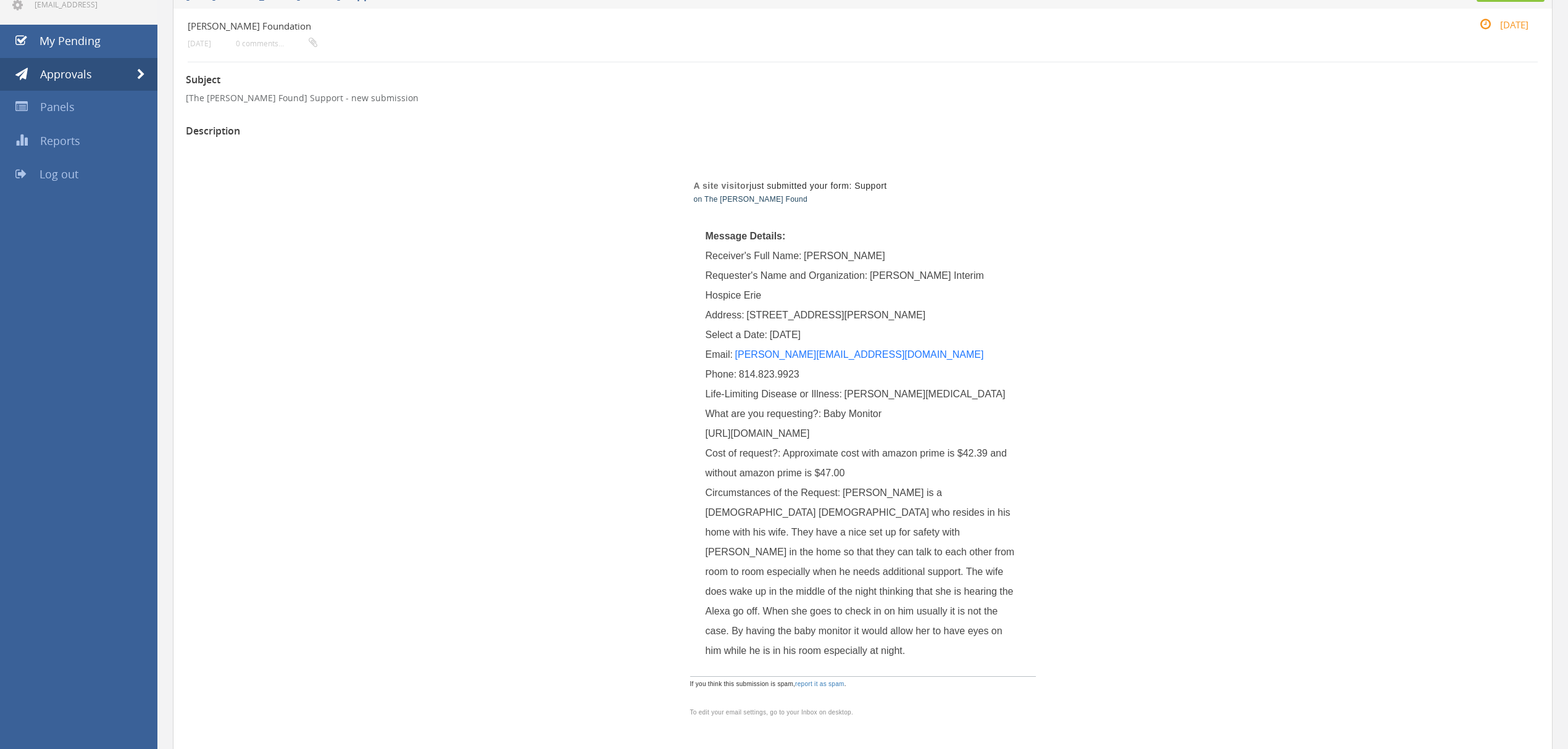
drag, startPoint x: 789, startPoint y: 212, endPoint x: 707, endPoint y: 436, distance: 238.5
click at [707, 436] on div "What are you requesting?: Baby Monitor [URL][DOMAIN_NAME]" at bounding box center [863, 423] width 315 height 40
copy span "[URL][DOMAIN_NAME]"
click at [143, 72] on span at bounding box center [141, 74] width 8 height 11
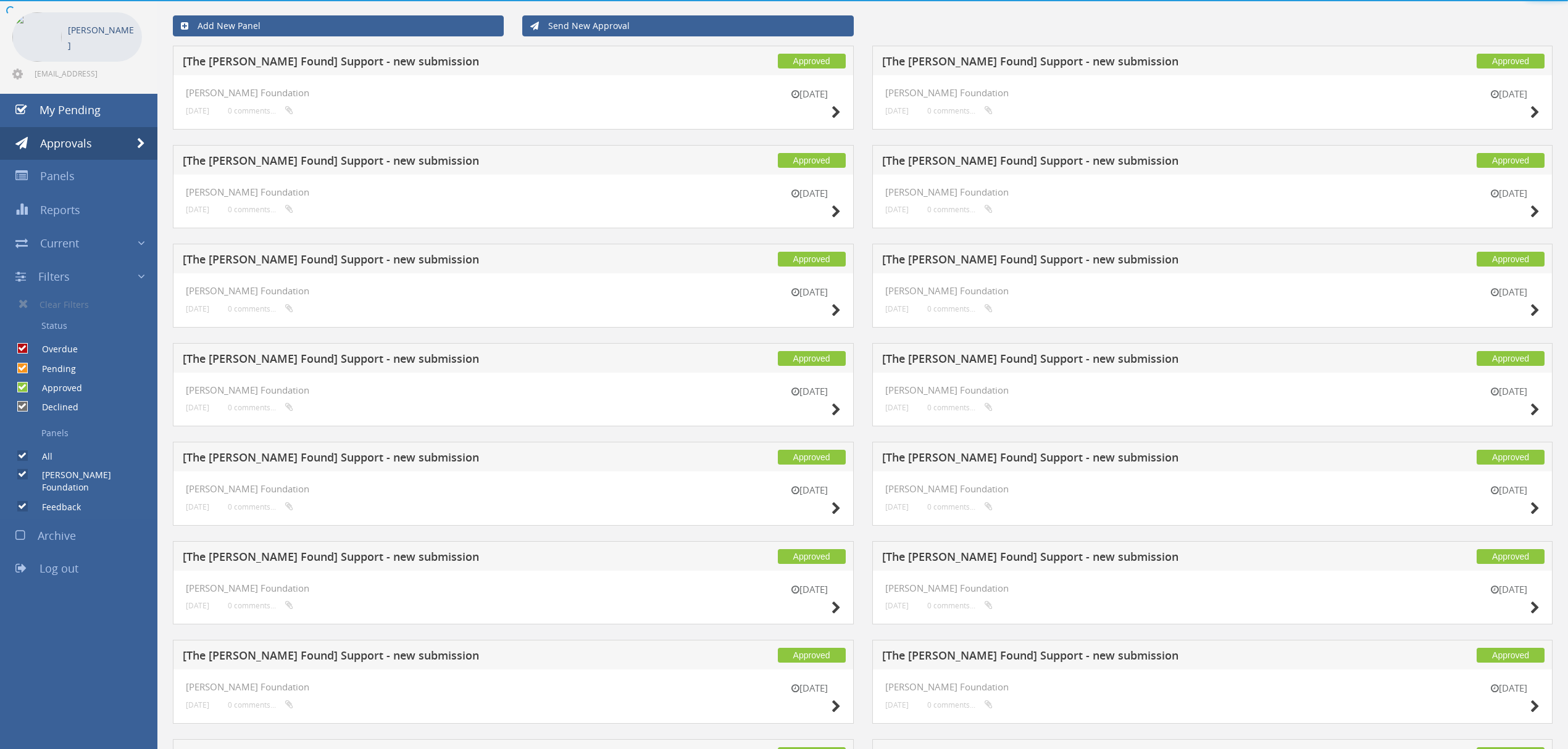
scroll to position [119, 0]
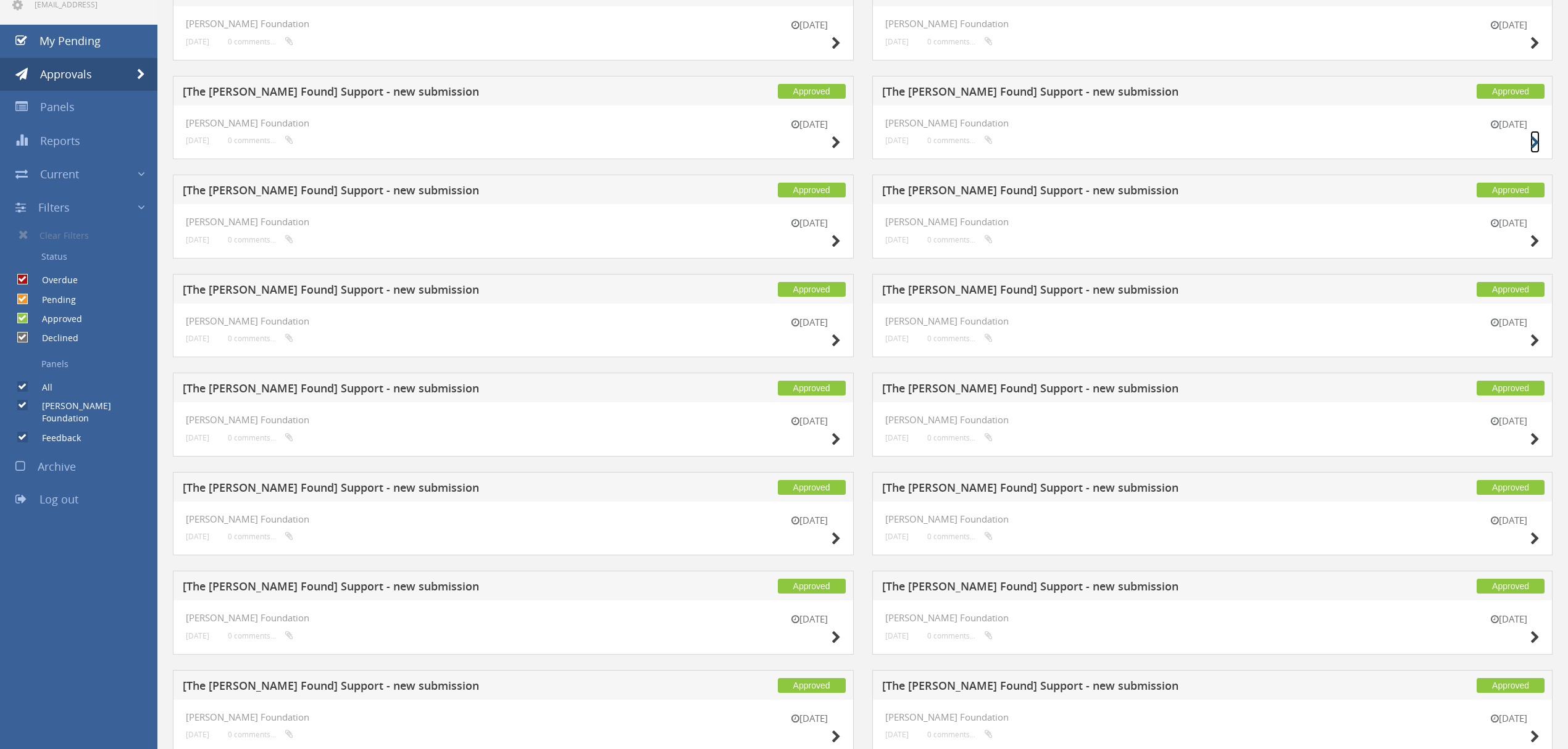
click at [1530, 144] on icon at bounding box center [1534, 143] width 9 height 13
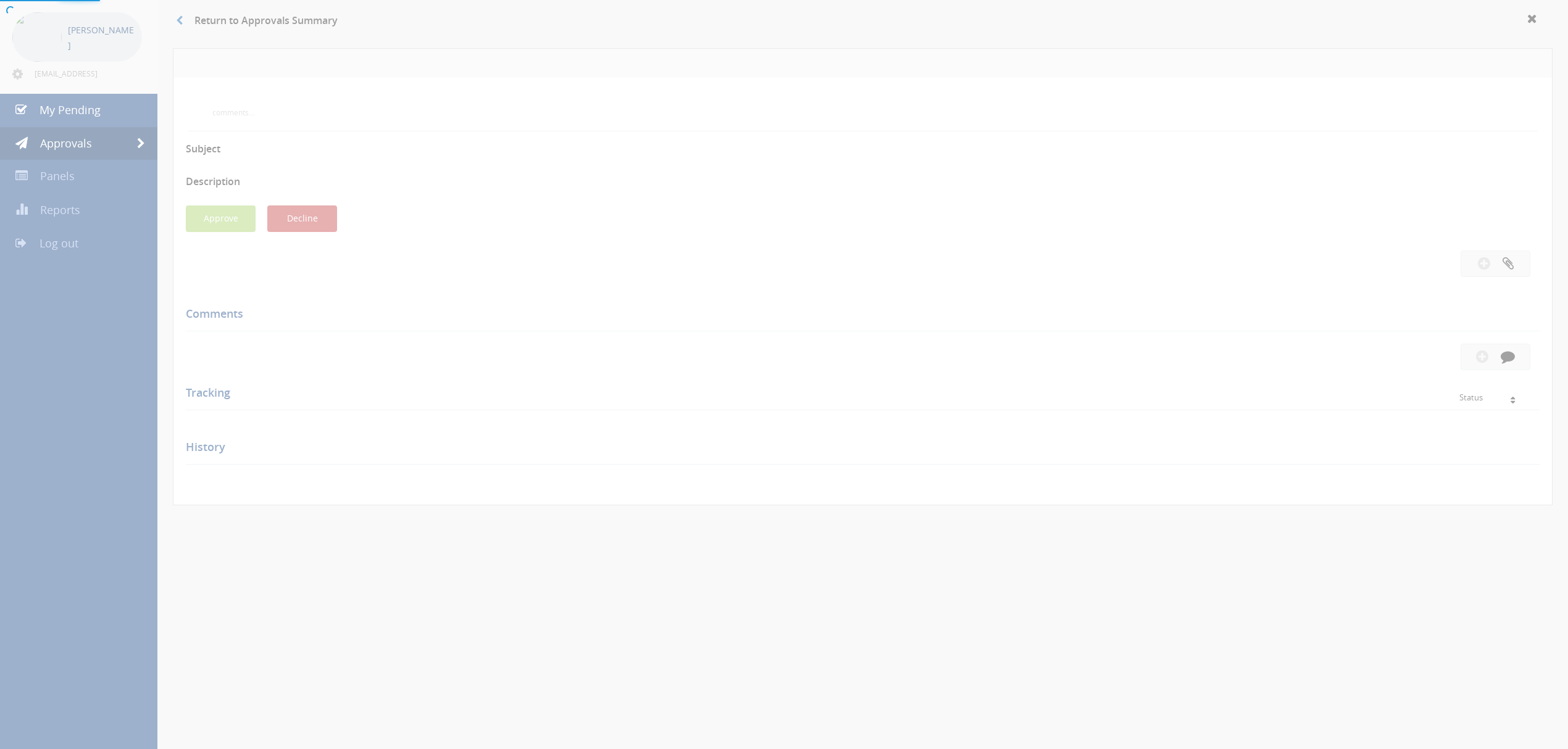
scroll to position [119, 0]
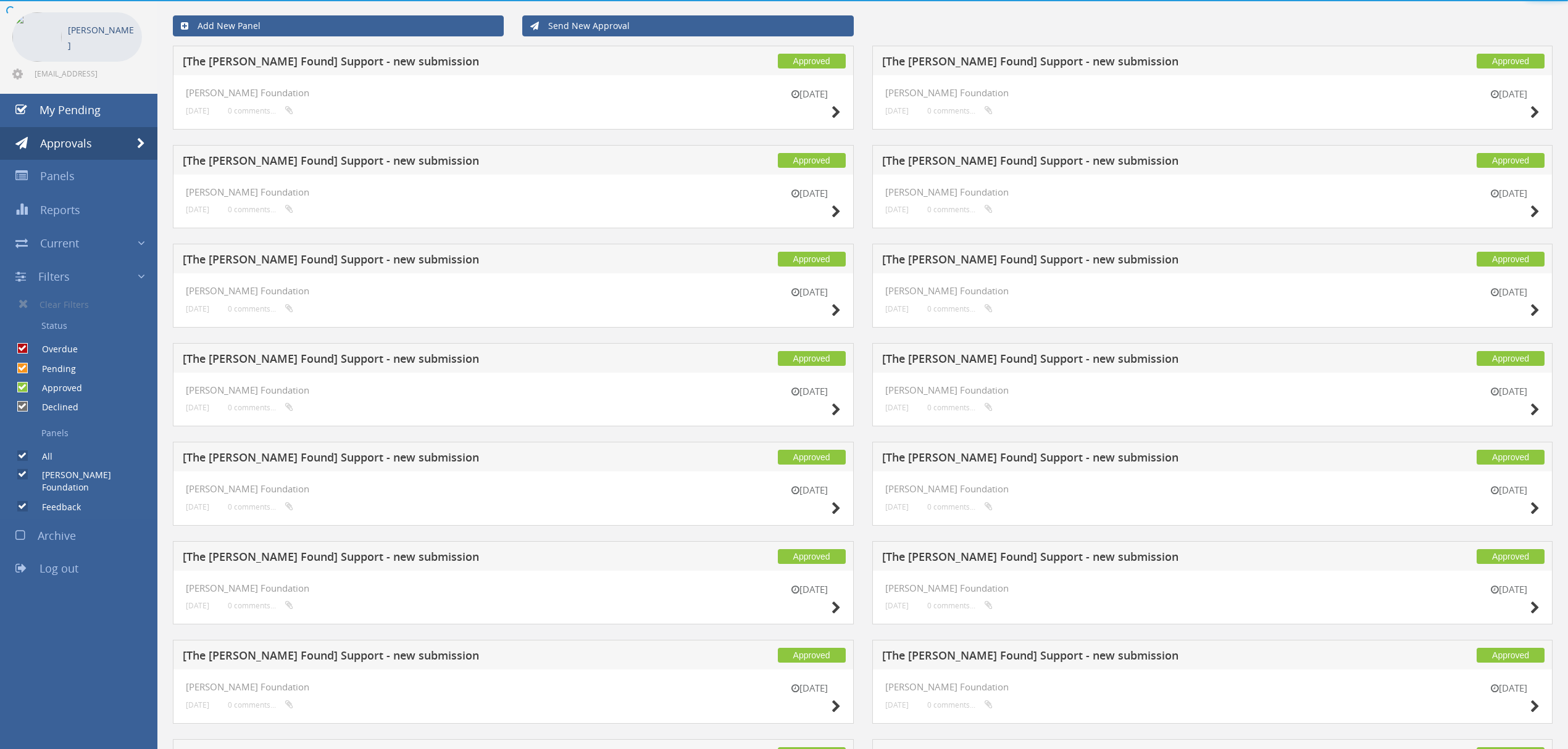
scroll to position [119, 0]
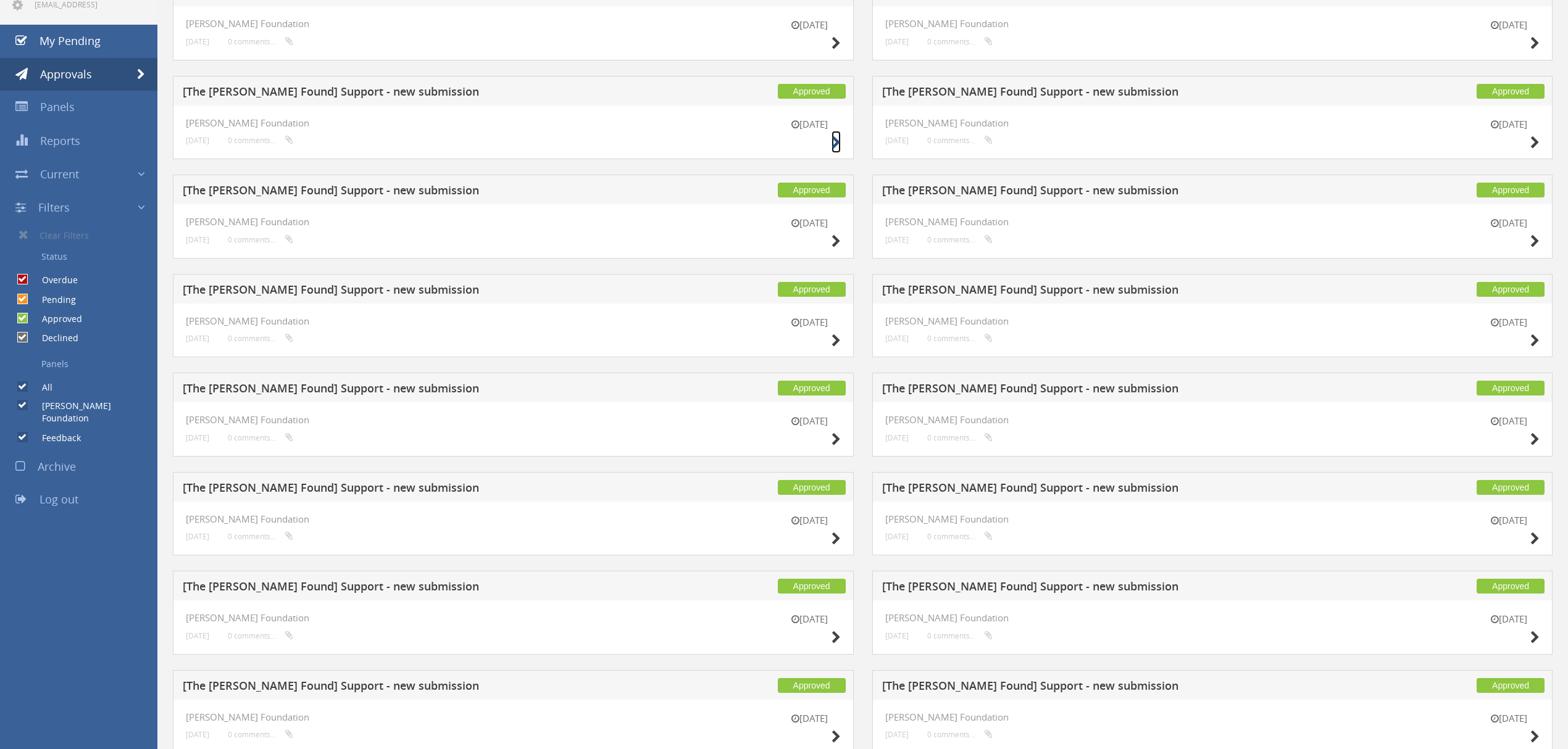
click at [831, 139] on icon at bounding box center [836, 143] width 9 height 13
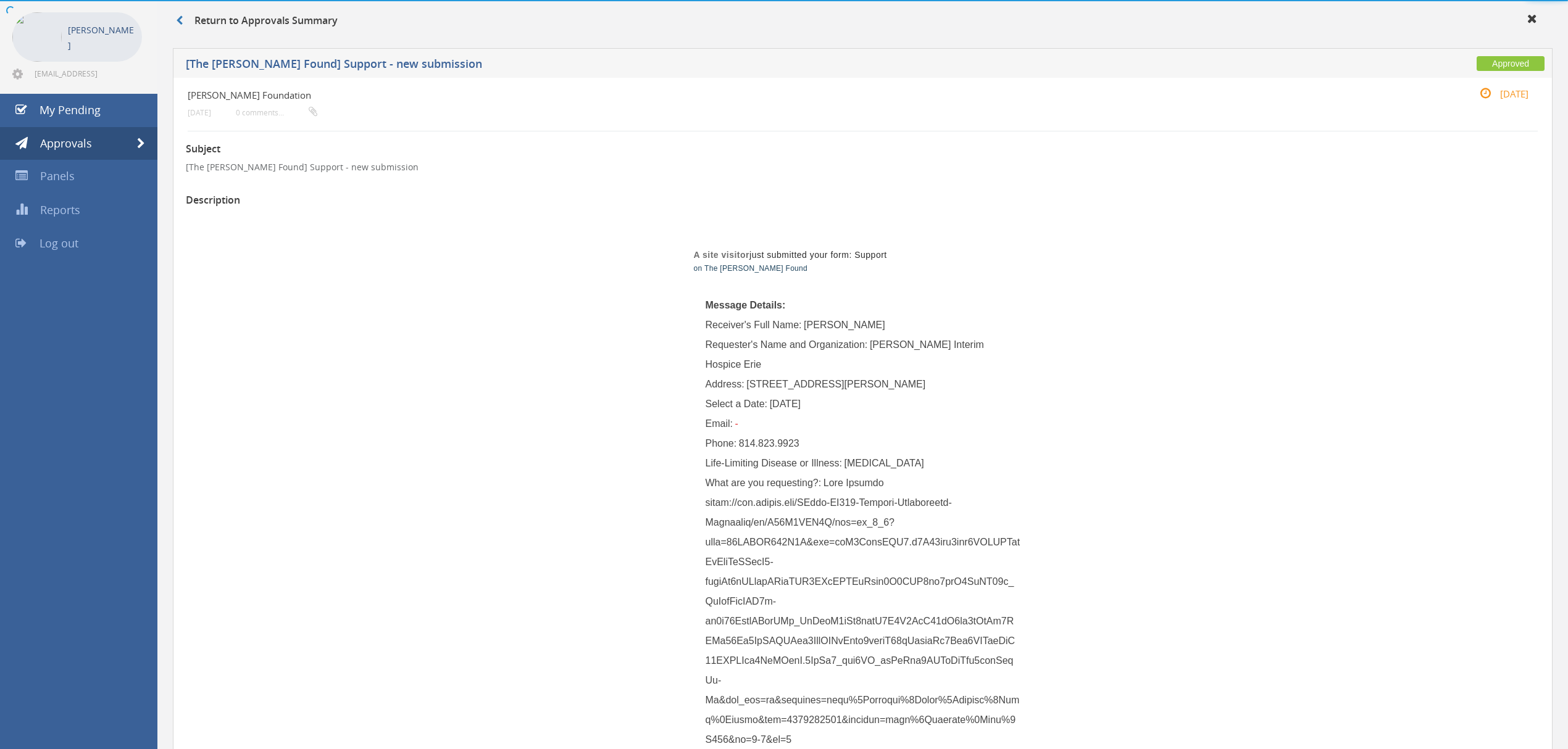
scroll to position [119, 0]
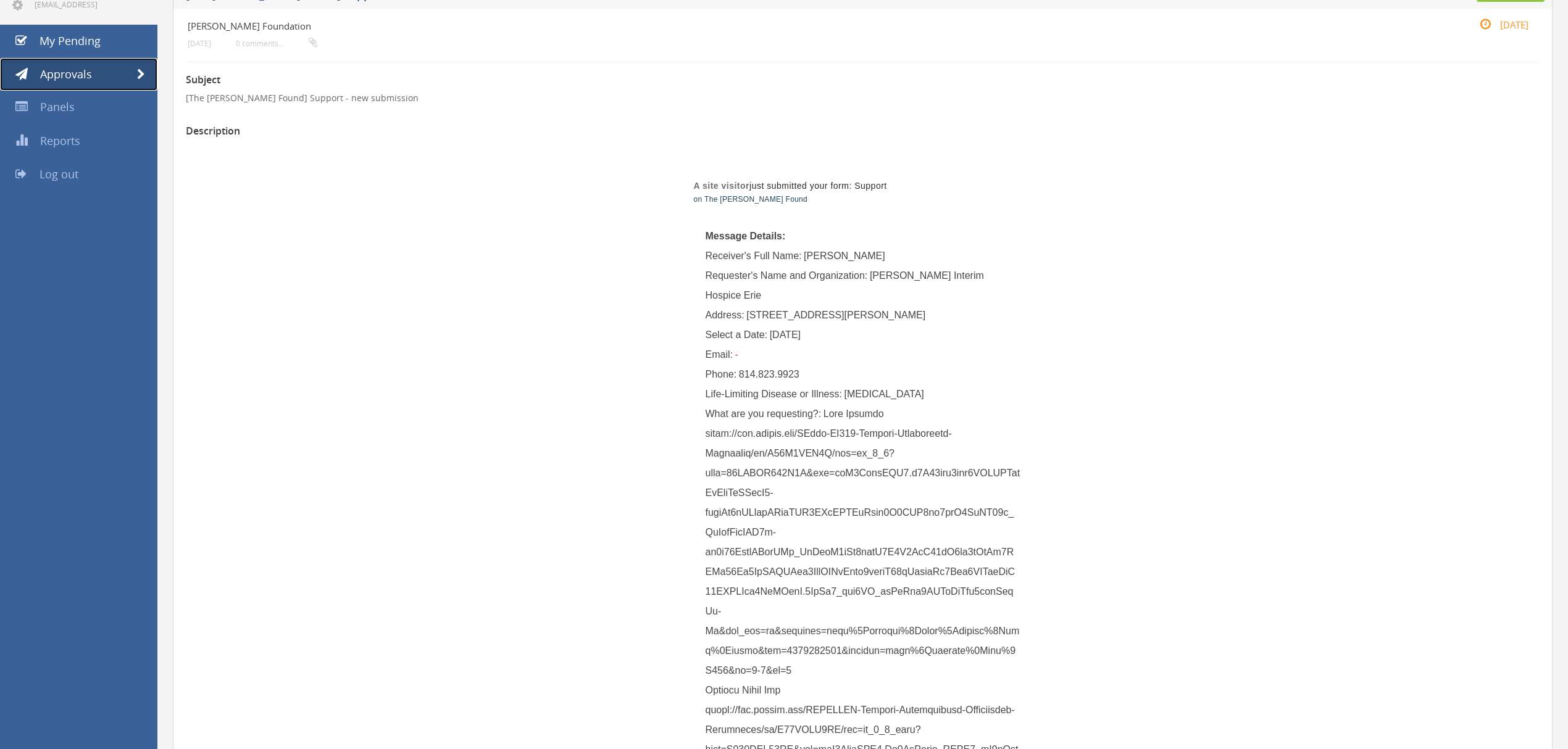
click at [132, 65] on link "Approvals" at bounding box center [78, 74] width 157 height 34
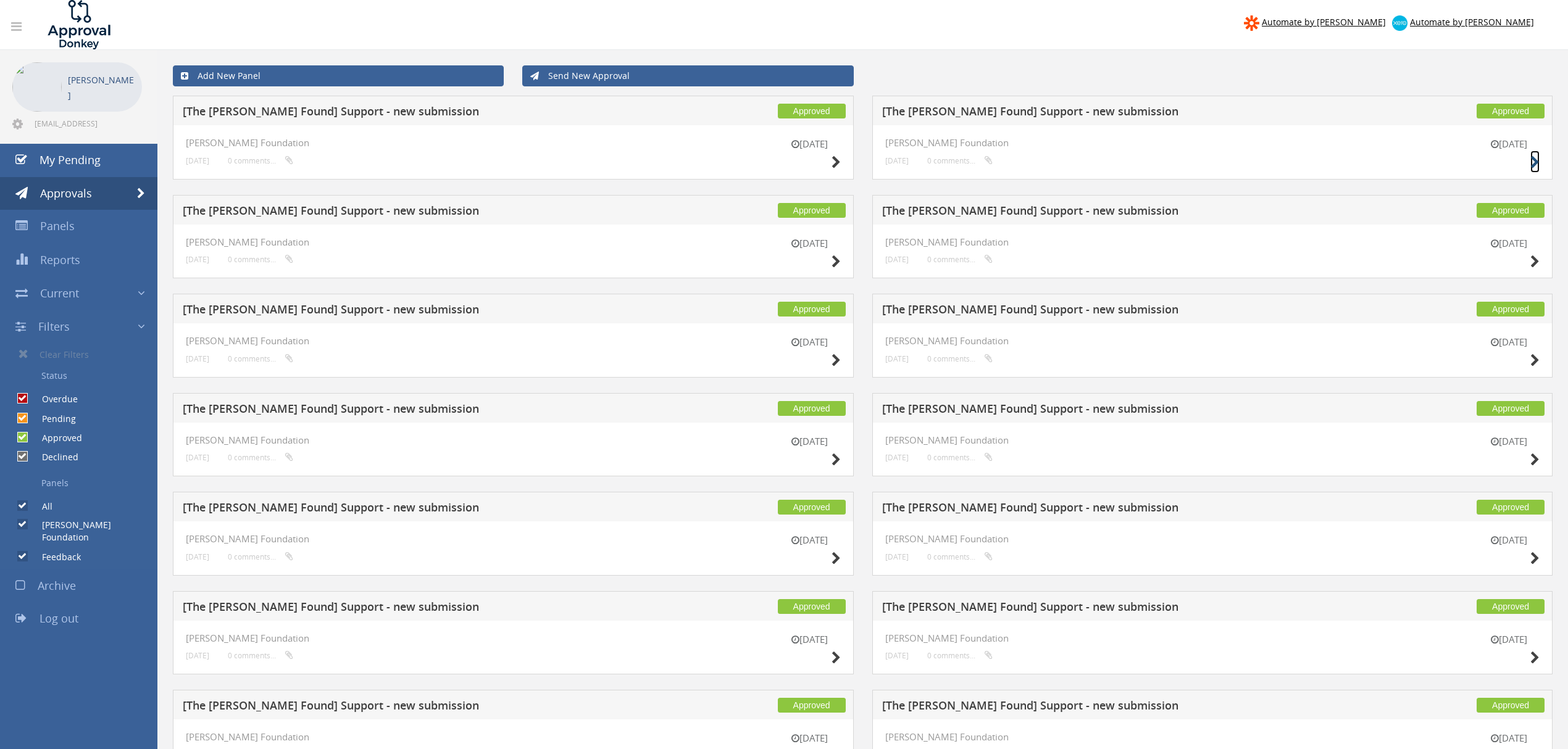
click at [1536, 156] on icon at bounding box center [1534, 162] width 9 height 13
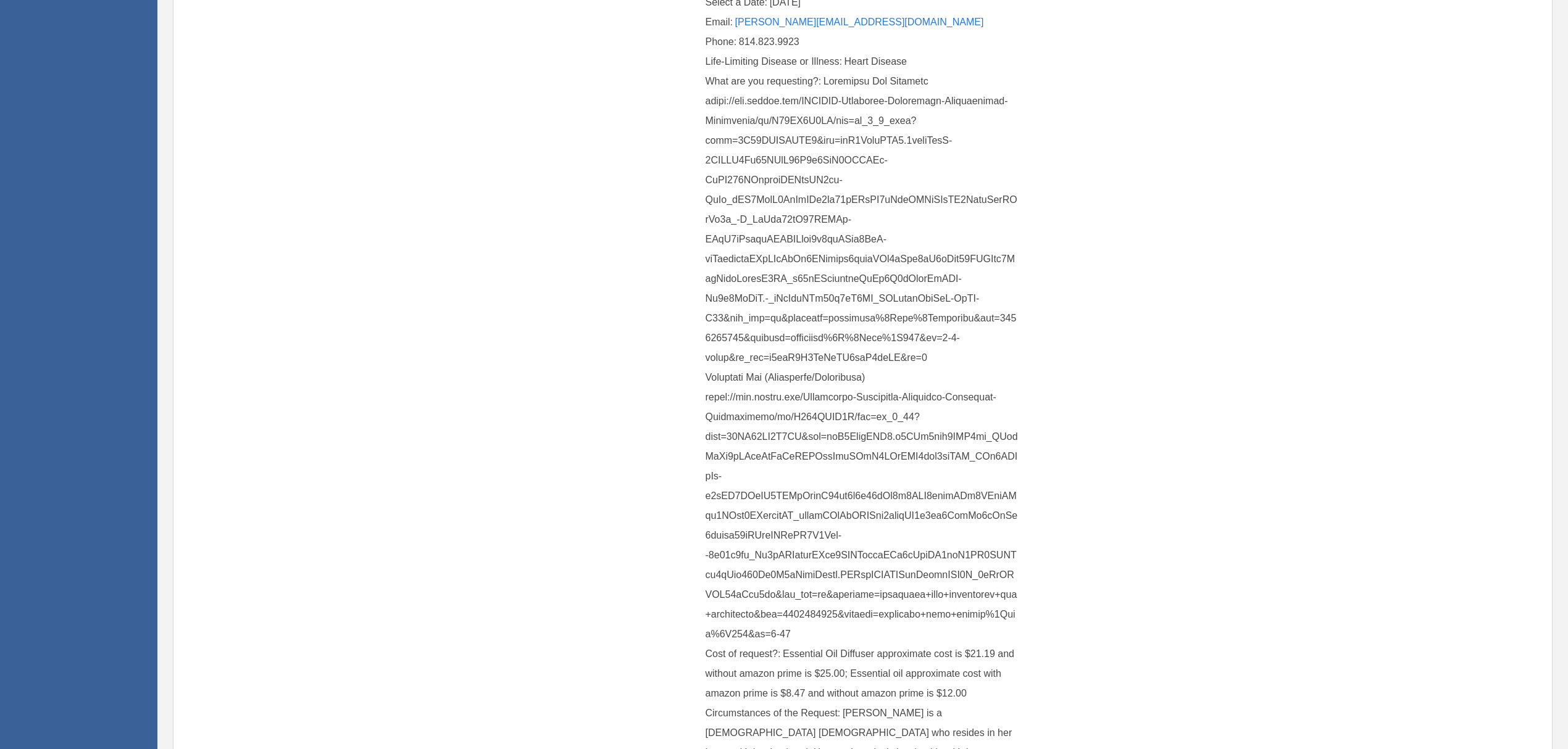
scroll to position [411, 0]
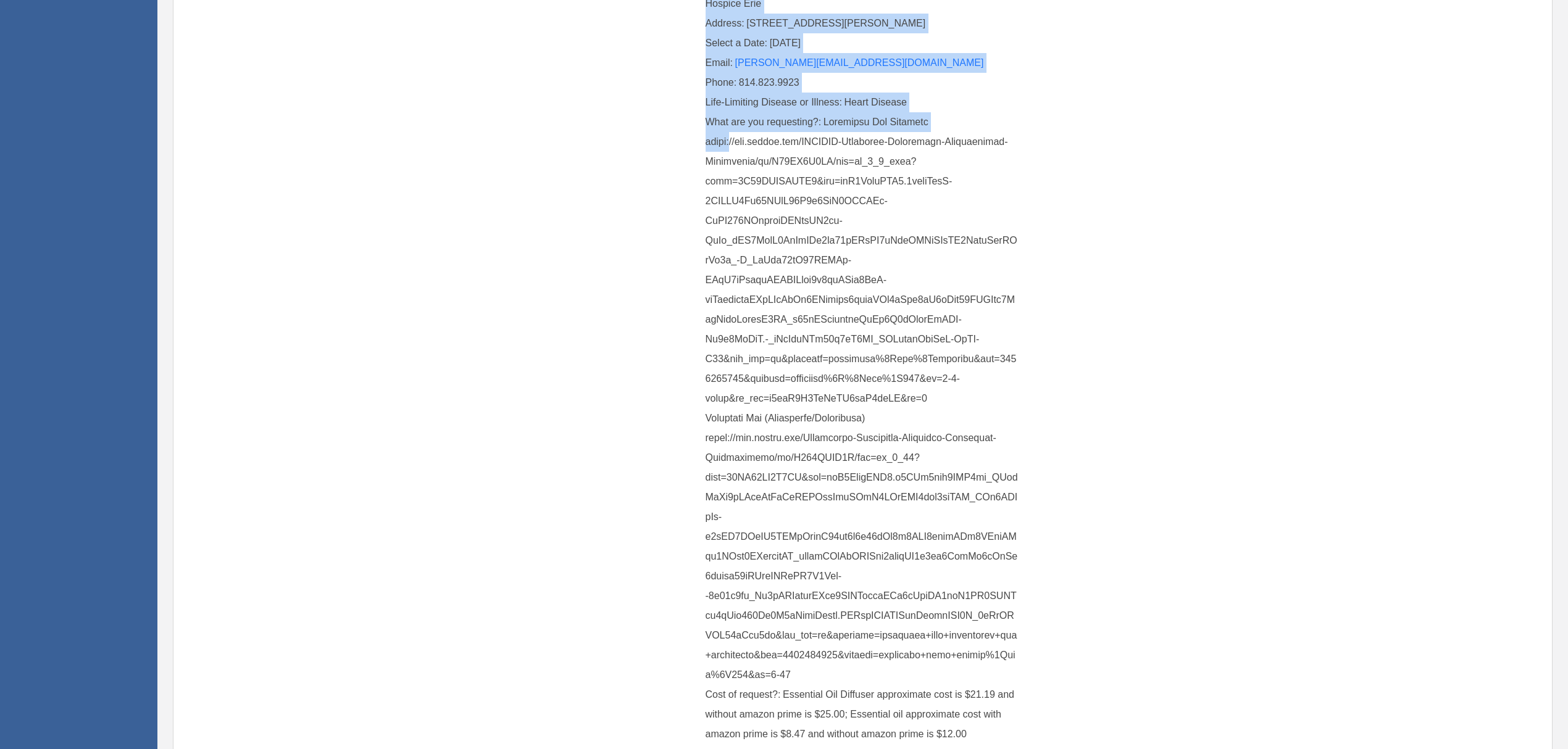
drag, startPoint x: 702, startPoint y: 141, endPoint x: 730, endPoint y: 144, distance: 28.2
click at [730, 144] on td "Message Details: Receiver's Full Name: [PERSON_NAME] Requester's Name and Organ…" at bounding box center [863, 419] width 345 height 995
click at [728, 144] on span at bounding box center [862, 398] width 313 height 563
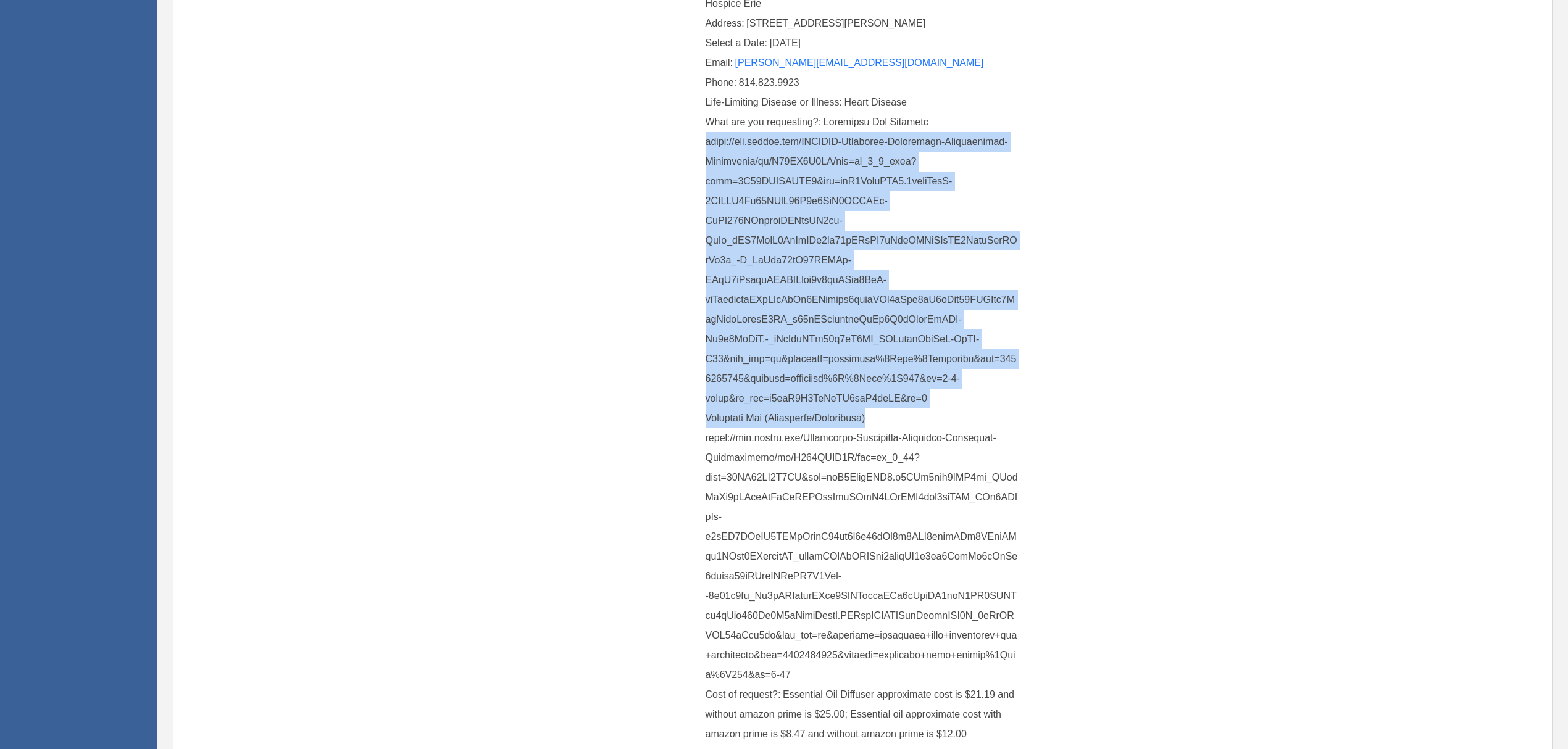
drag, startPoint x: 706, startPoint y: 144, endPoint x: 883, endPoint y: 416, distance: 324.5
click at [883, 416] on div "What are you requesting?:" at bounding box center [863, 398] width 315 height 572
copy span "[URL][DOMAIN_NAME] Essential Oil (Peppermint/Eucalyptus)"
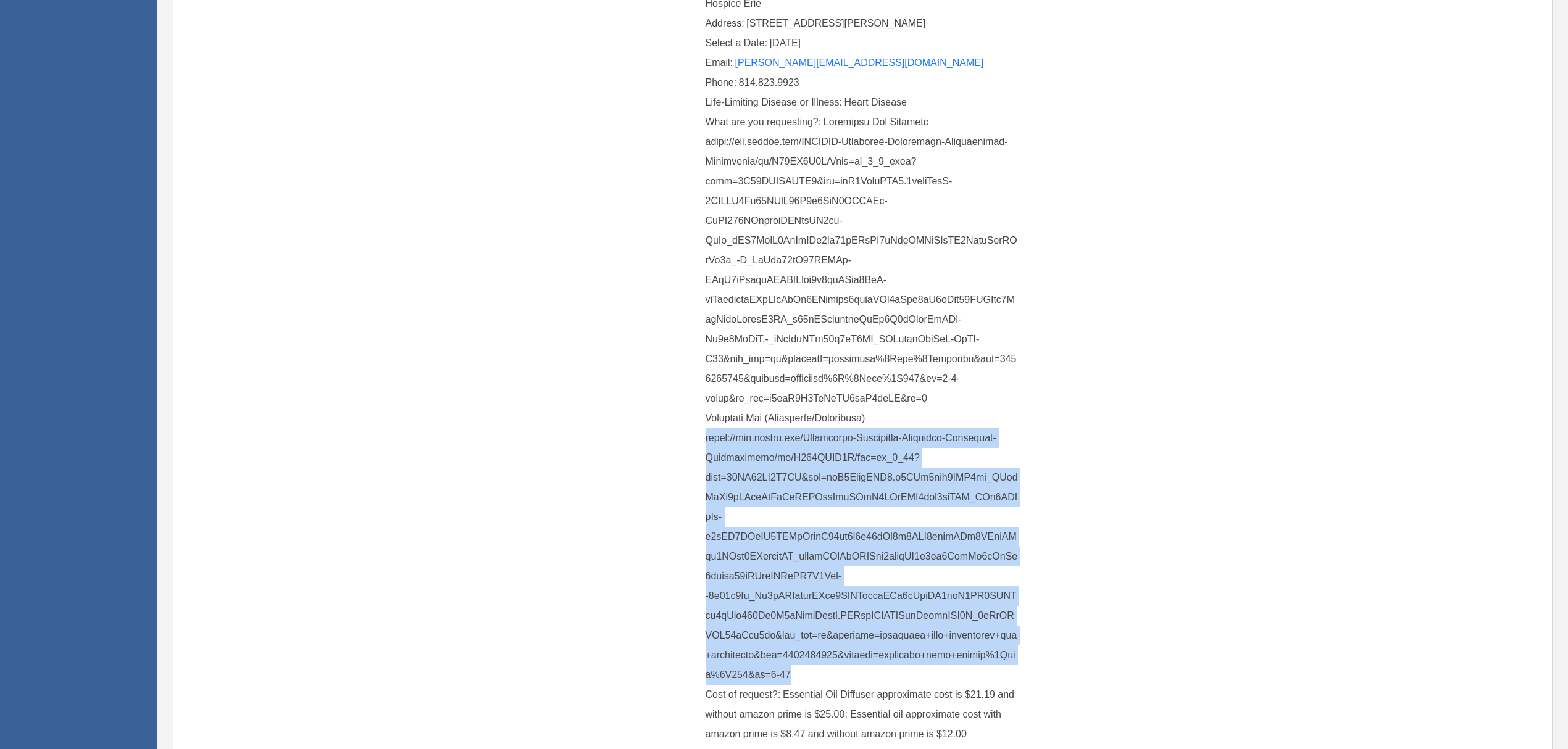
drag, startPoint x: 706, startPoint y: 437, endPoint x: 860, endPoint y: 672, distance: 281.0
click at [860, 672] on div "What are you requesting?:" at bounding box center [863, 398] width 315 height 572
copy span "[URL][DOMAIN_NAME]"
click at [868, 686] on div "Cost of request?: Essential Oil Diffuser approximate cost is $21.19 and without…" at bounding box center [863, 715] width 315 height 59
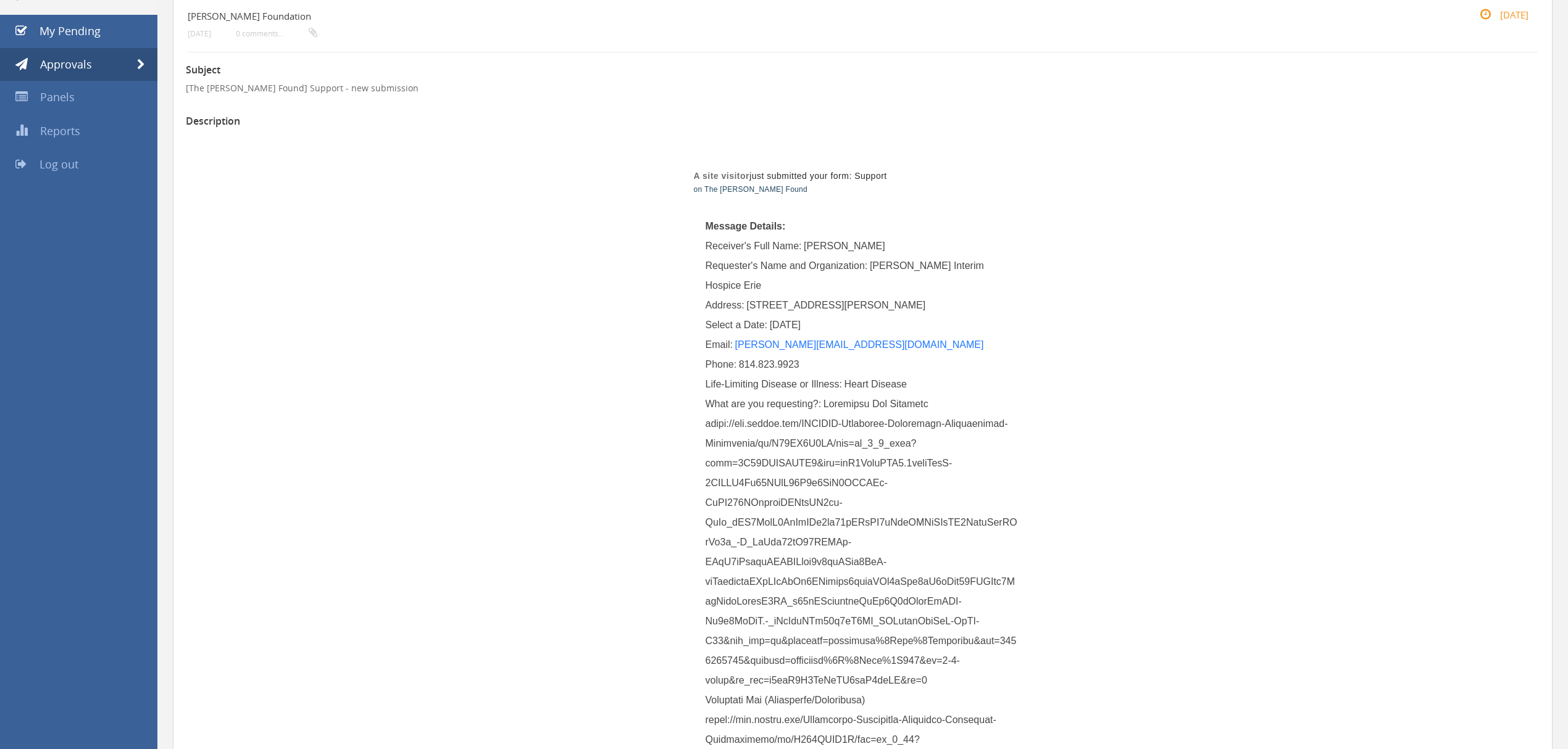
scroll to position [82, 0]
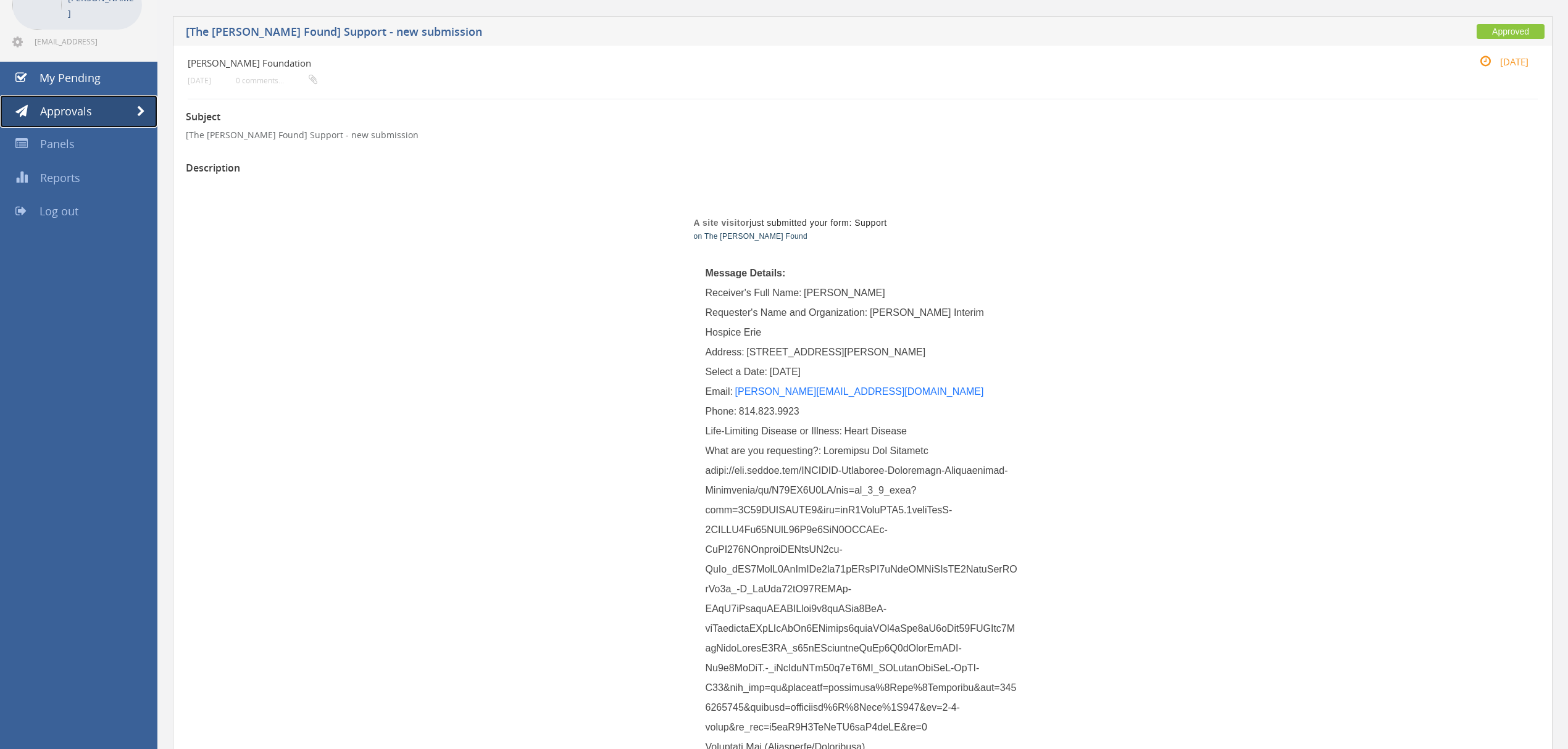
click at [140, 109] on span at bounding box center [141, 112] width 8 height 11
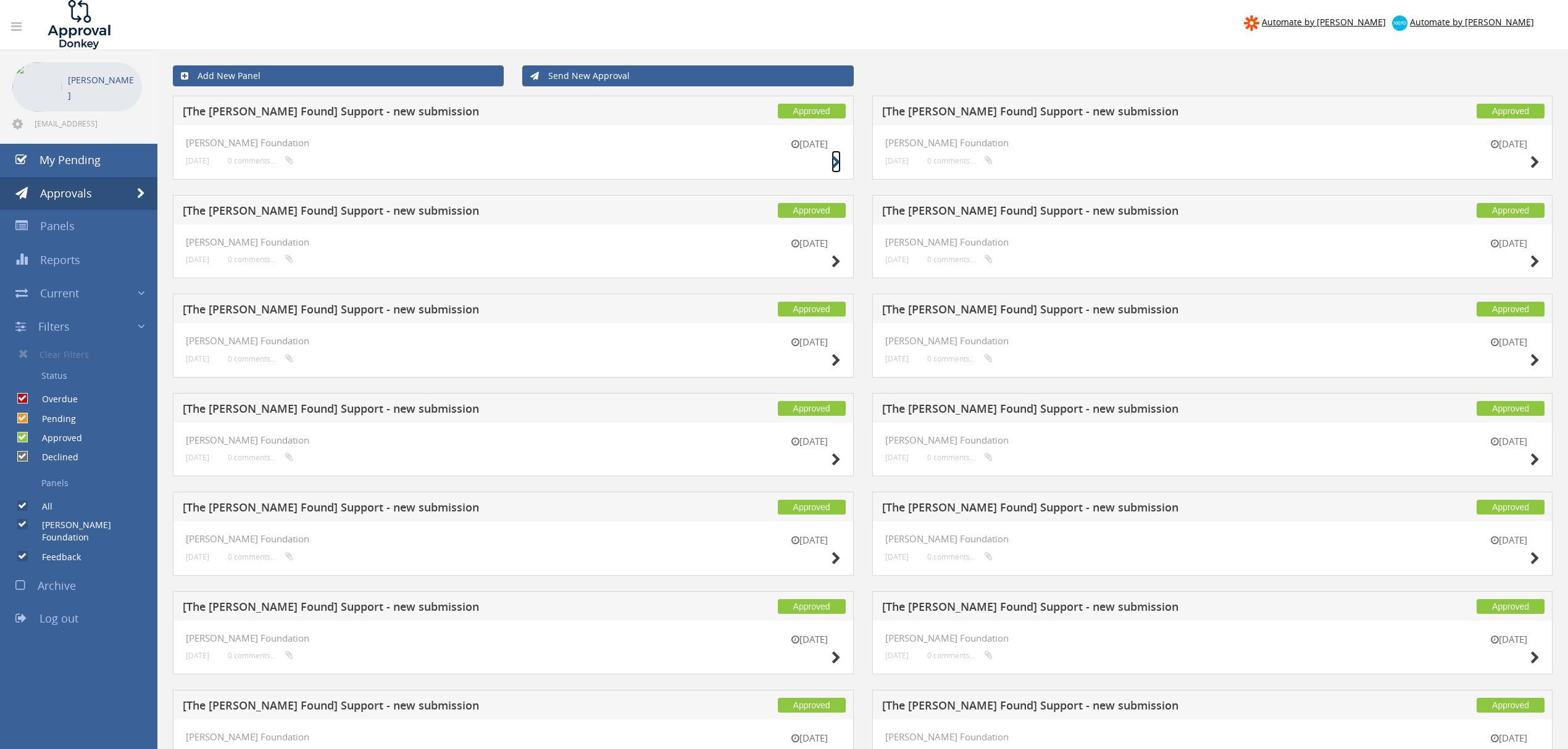
click at [831, 163] on icon at bounding box center [836, 162] width 9 height 13
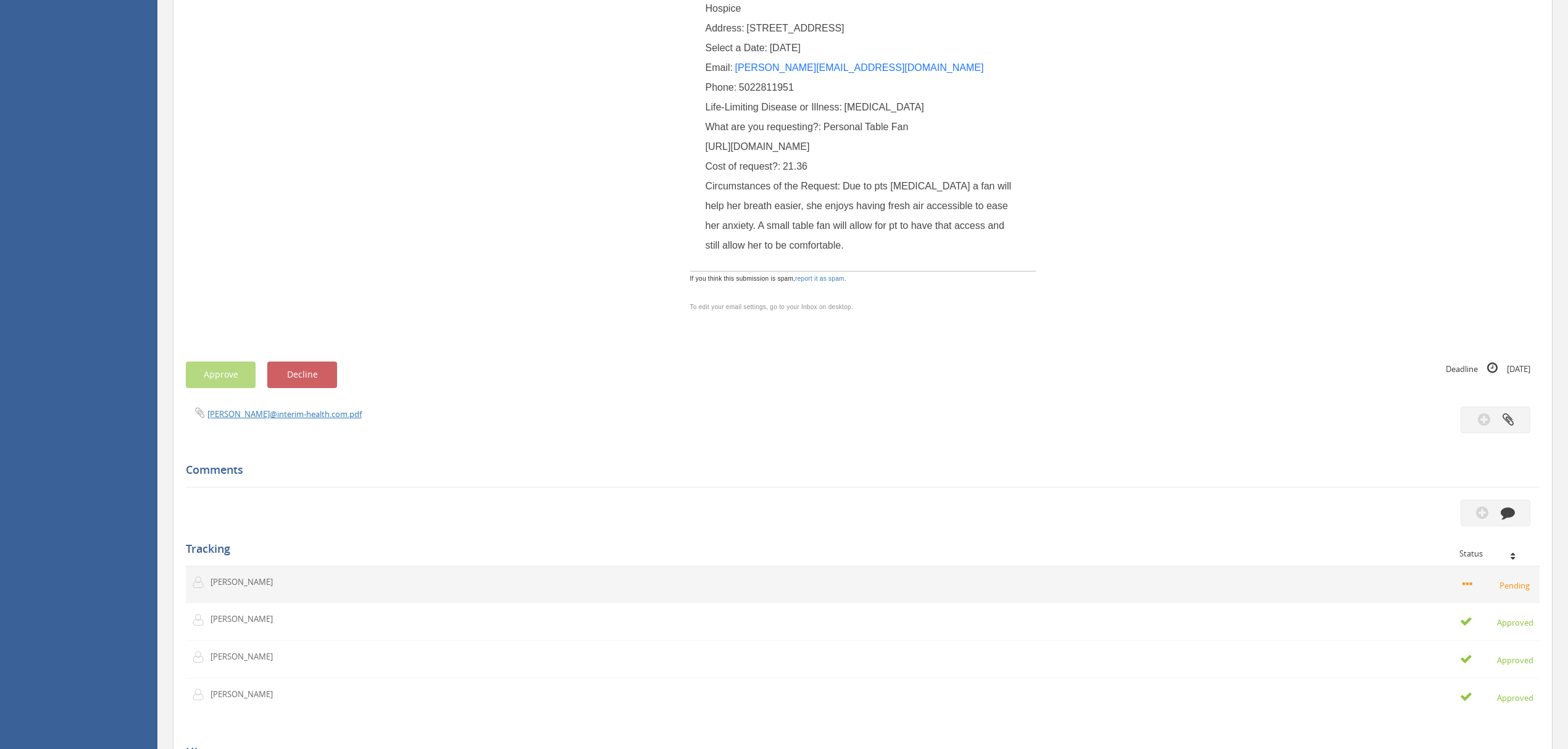
scroll to position [82, 0]
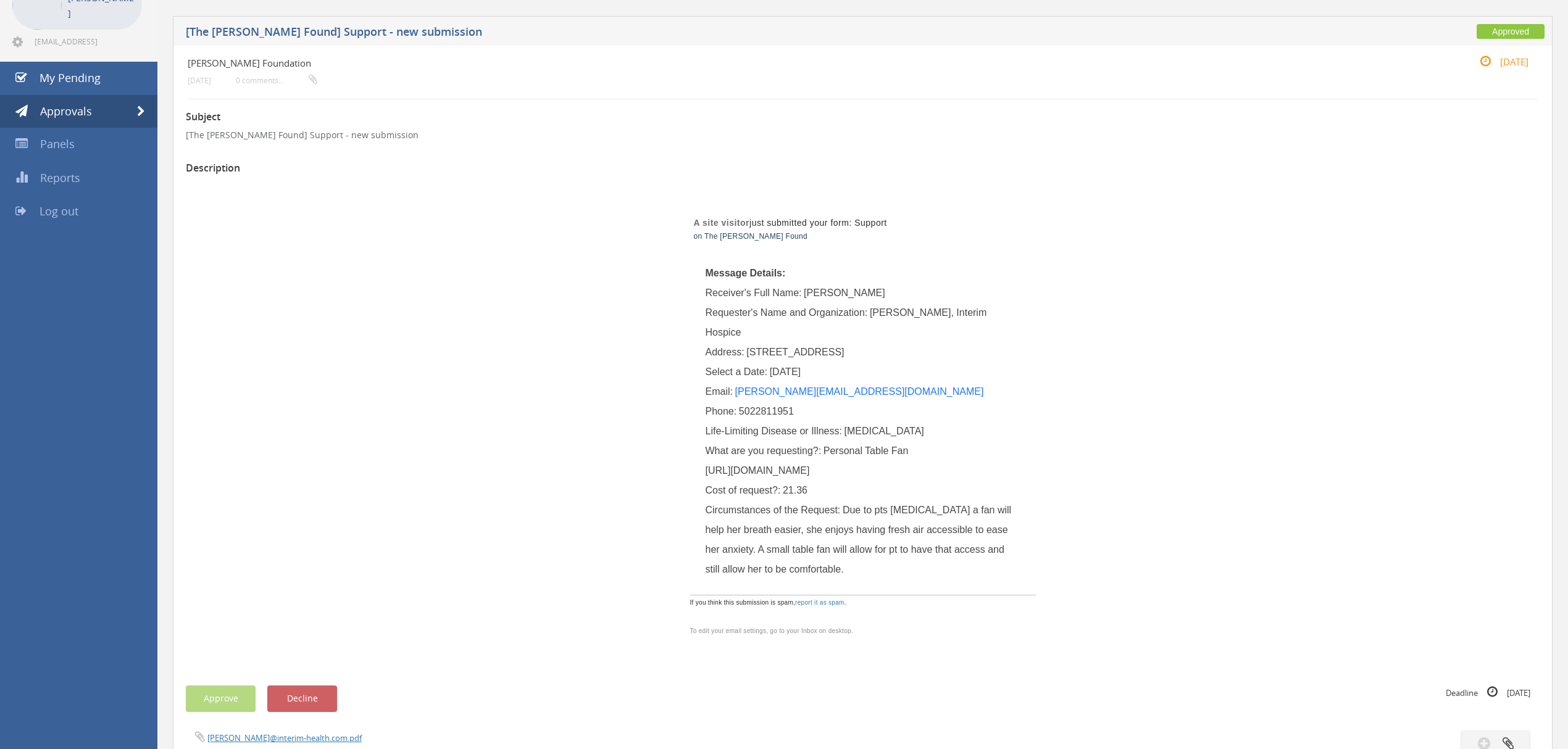
drag, startPoint x: 707, startPoint y: 468, endPoint x: 949, endPoint y: 654, distance: 305.2
click at [969, 480] on div "What are you requesting?: Personal Table Fan [URL][DOMAIN_NAME]" at bounding box center [863, 461] width 315 height 40
copy span "[URL][DOMAIN_NAME]"
click at [784, 410] on span "5022811951" at bounding box center [766, 411] width 55 height 10
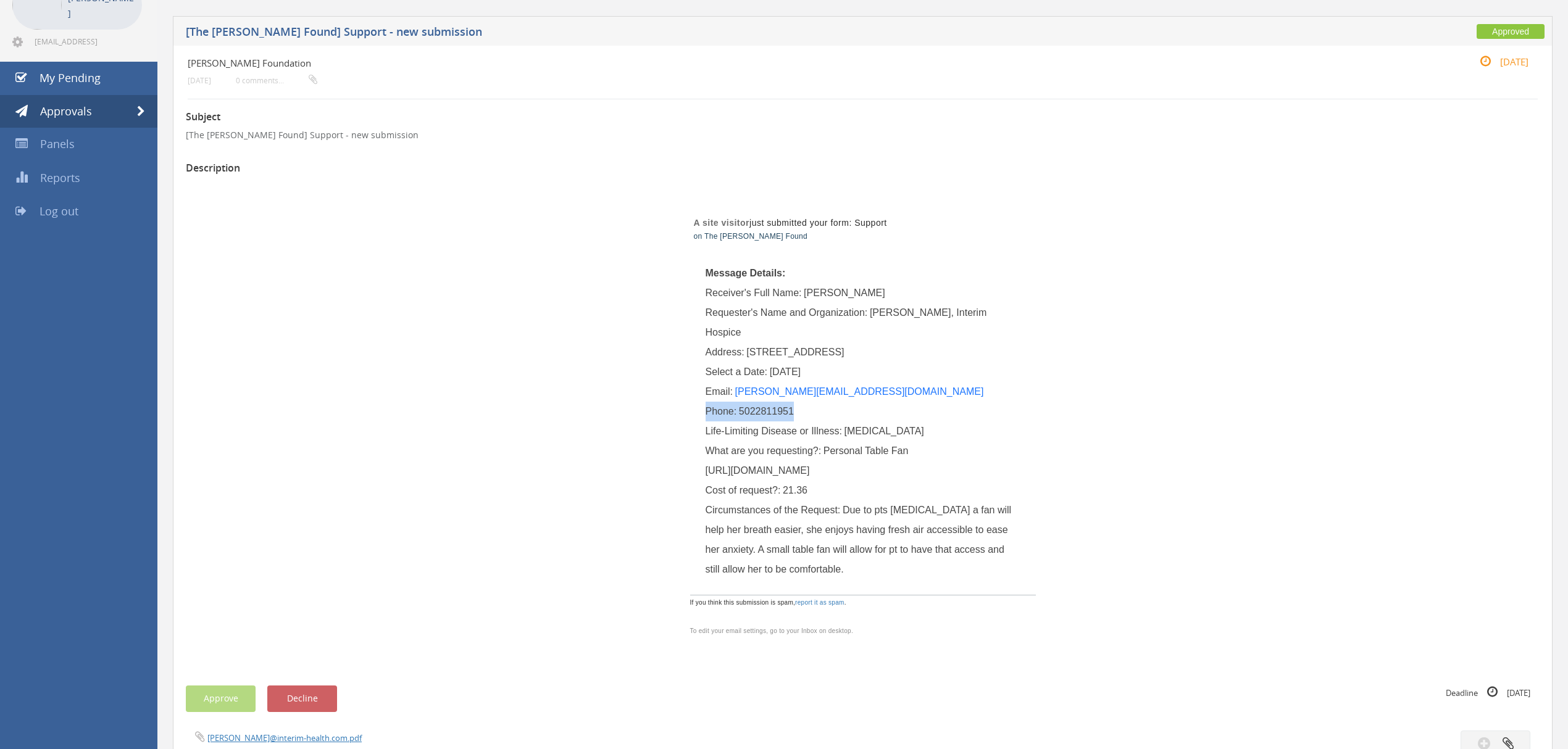
click at [784, 410] on span "5022811951" at bounding box center [766, 411] width 55 height 10
click at [801, 410] on div "Phone: [PHONE_NUMBER]" at bounding box center [863, 411] width 315 height 20
drag, startPoint x: 794, startPoint y: 410, endPoint x: 736, endPoint y: 413, distance: 58.1
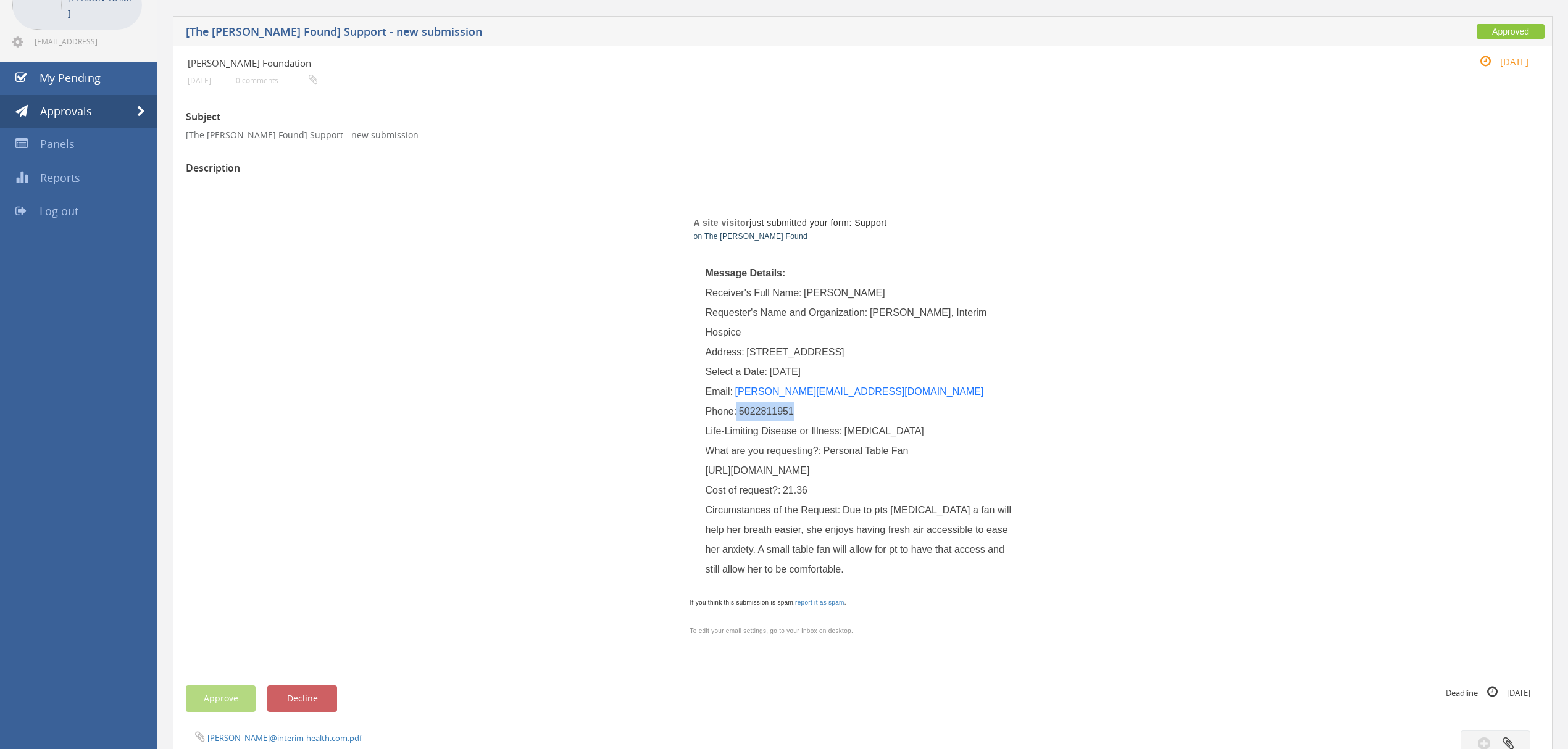
click at [736, 413] on div "Phone: [PHONE_NUMBER]" at bounding box center [863, 411] width 315 height 20
drag, startPoint x: 748, startPoint y: 349, endPoint x: 838, endPoint y: 349, distance: 90.0
click at [838, 349] on span "[STREET_ADDRESS]" at bounding box center [795, 351] width 98 height 10
click at [835, 390] on link "[PERSON_NAME][EMAIL_ADDRESS][DOMAIN_NAME]" at bounding box center [859, 391] width 248 height 10
click at [145, 112] on span at bounding box center [141, 112] width 8 height 11
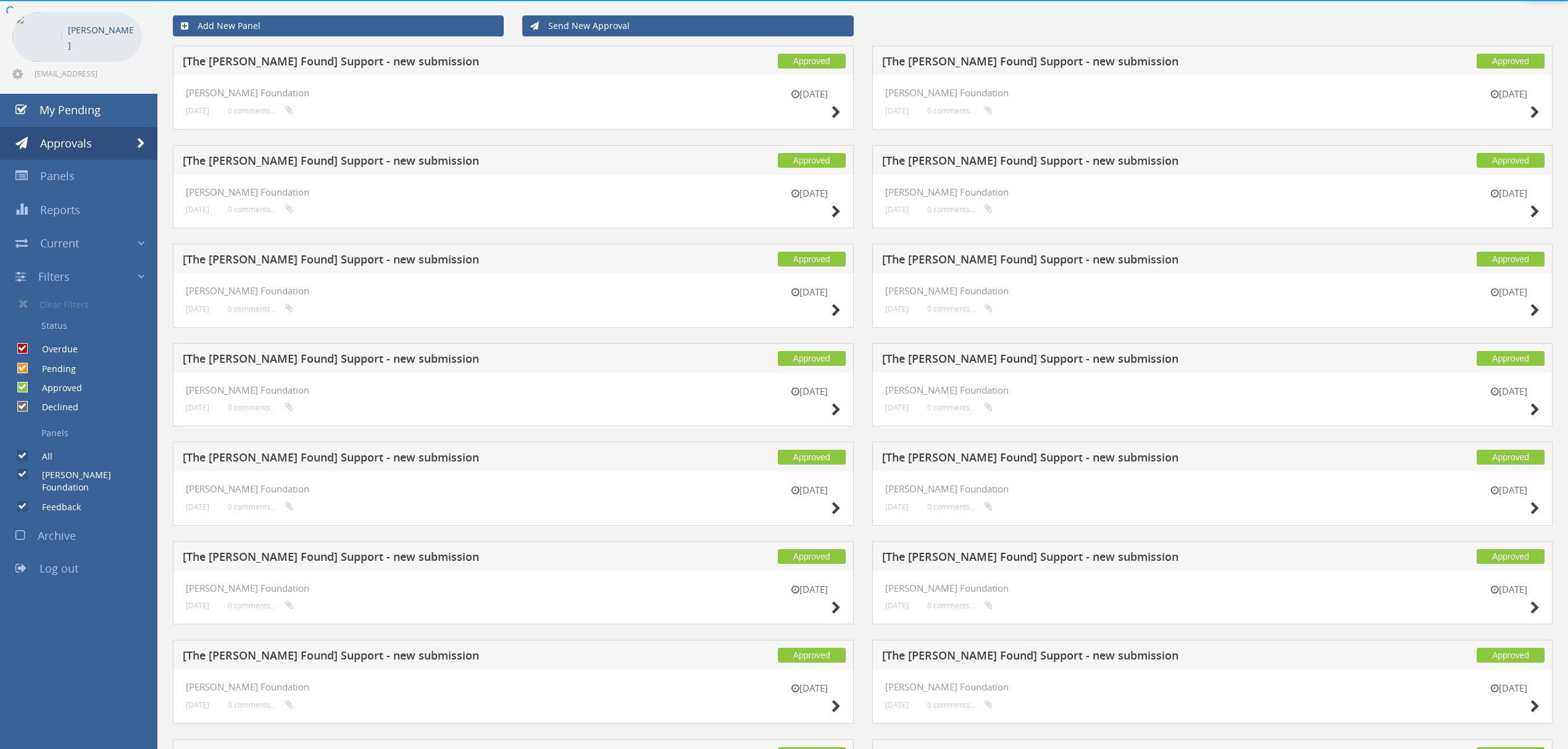
scroll to position [82, 0]
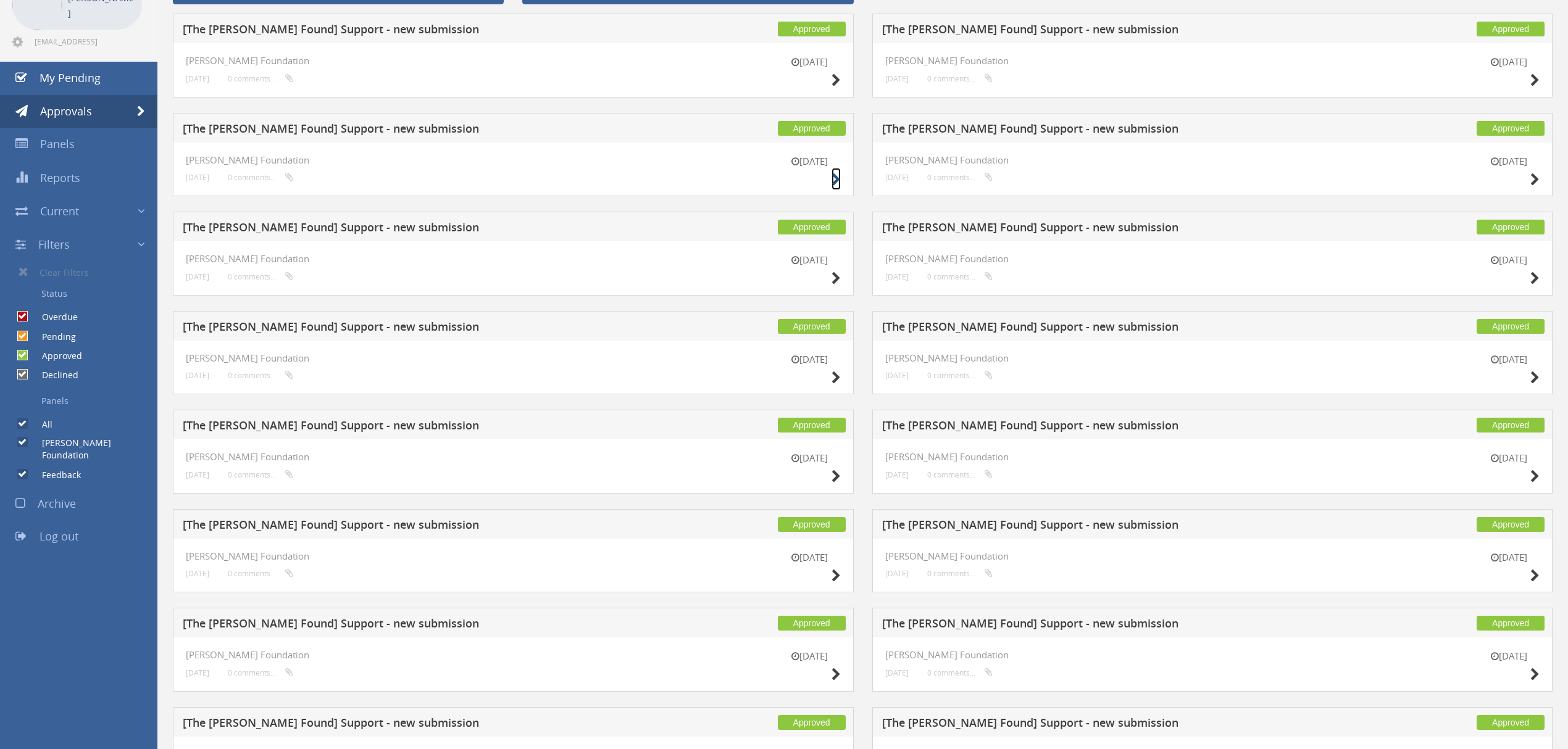
click at [835, 180] on icon at bounding box center [836, 180] width 9 height 13
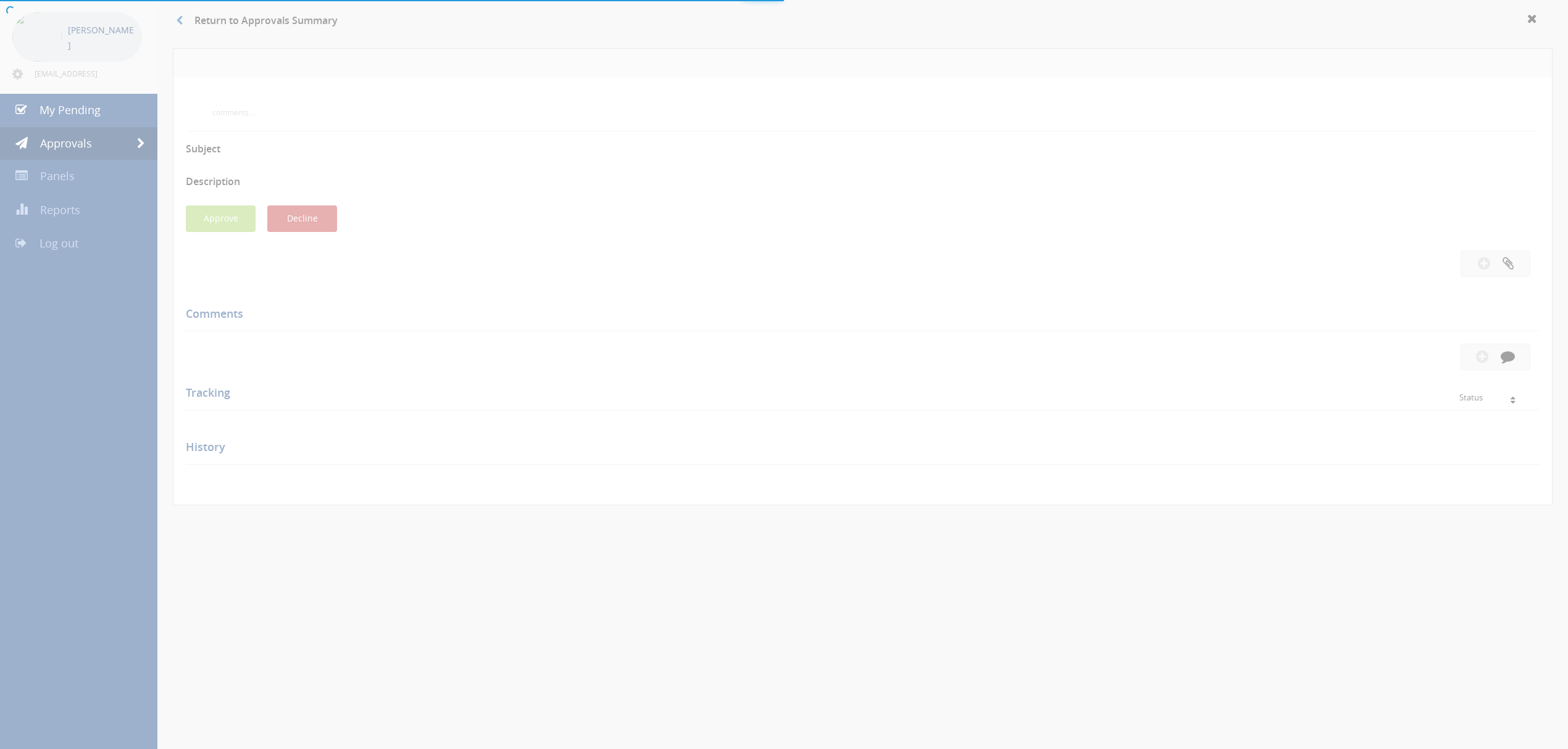
scroll to position [82, 0]
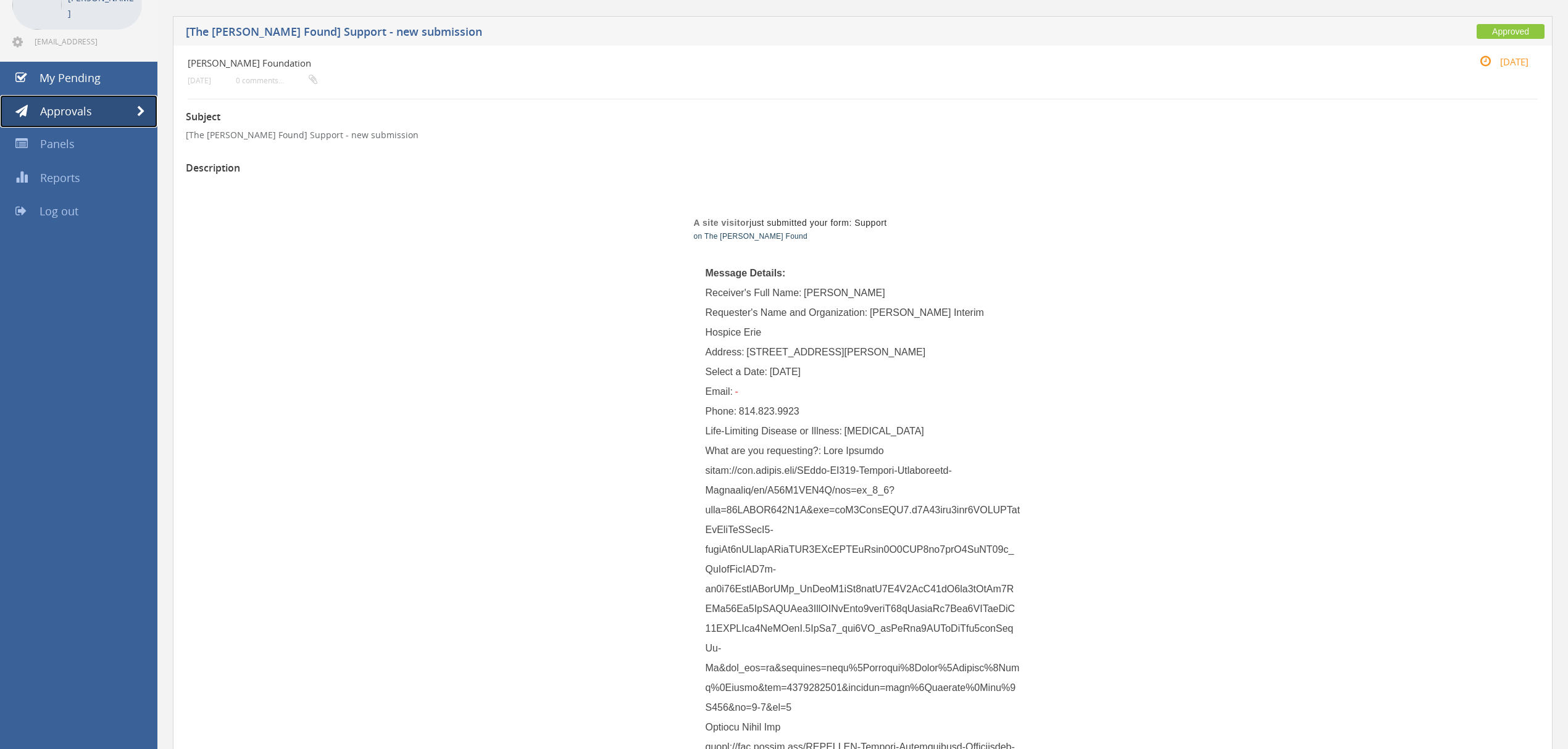
click at [134, 104] on link "Approvals" at bounding box center [78, 112] width 157 height 34
